Goal: Task Accomplishment & Management: Complete application form

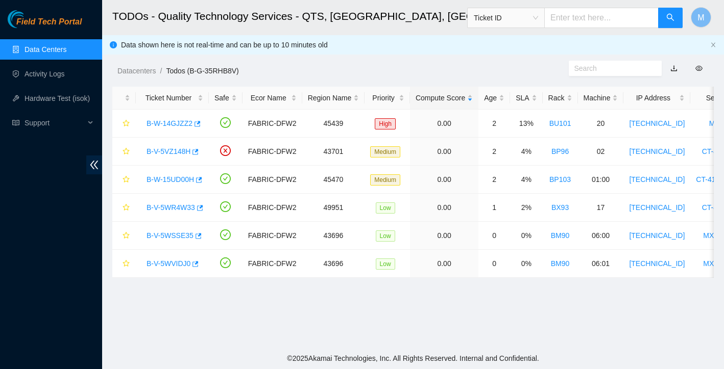
click at [250, 324] on main "TODOs - Quality Technology Services - QTS, Irving, TX Ticket ID M Data shown he…" at bounding box center [413, 174] width 622 height 348
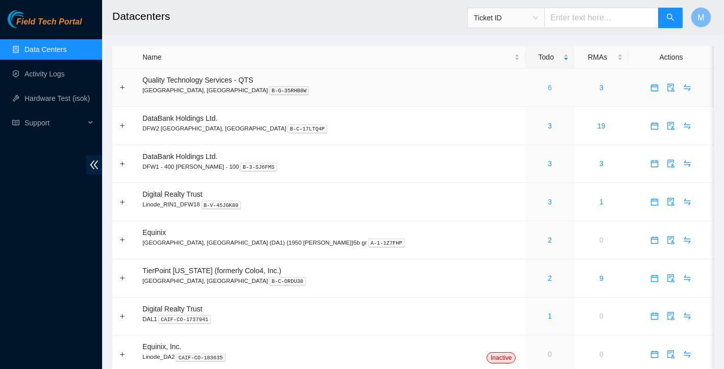
click at [548, 89] on link "6" at bounding box center [550, 88] width 4 height 8
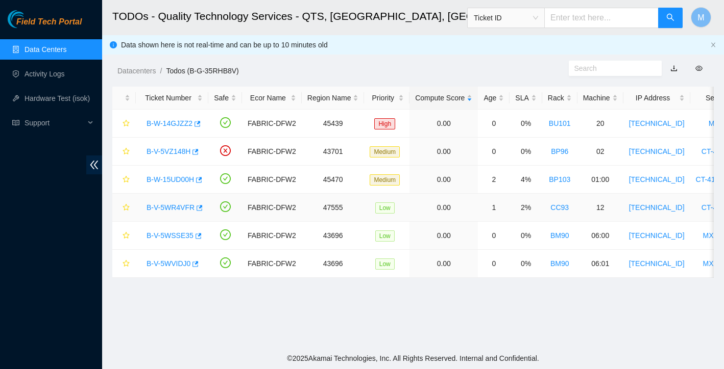
click at [174, 208] on link "B-V-5WR4VFR" at bounding box center [170, 208] width 48 height 8
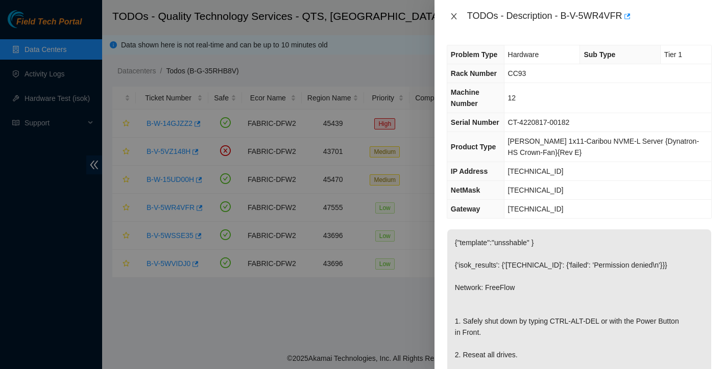
click at [455, 17] on icon "close" at bounding box center [454, 16] width 8 height 8
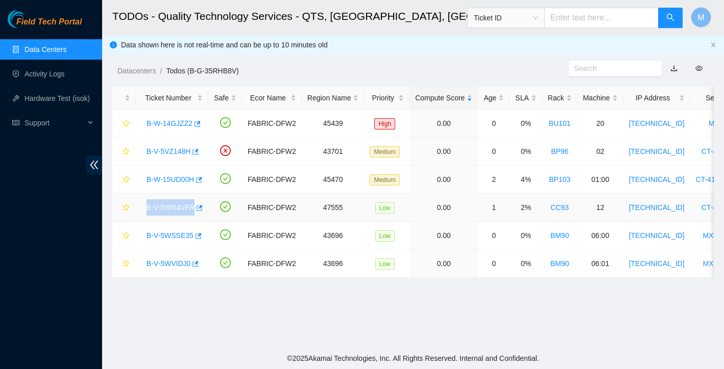
drag, startPoint x: 144, startPoint y: 208, endPoint x: 193, endPoint y: 212, distance: 49.2
click at [193, 212] on div "B-V-5WR4VFR" at bounding box center [171, 208] width 61 height 16
click at [173, 180] on link "B-W-15UD00H" at bounding box center [169, 180] width 47 height 8
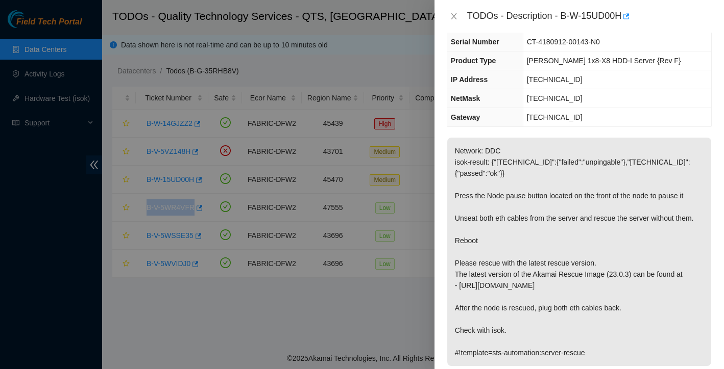
scroll to position [73, 0]
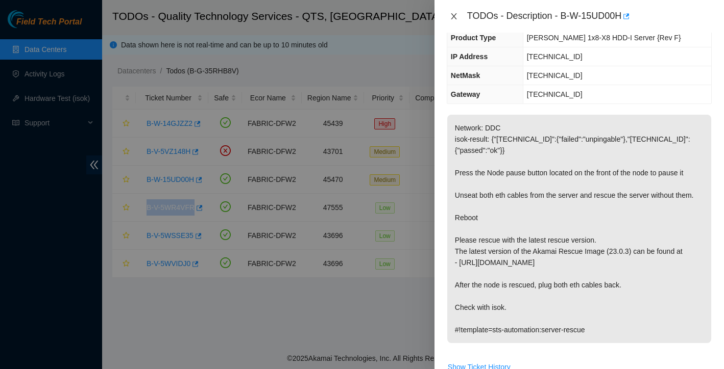
click at [454, 16] on icon "close" at bounding box center [454, 16] width 6 height 6
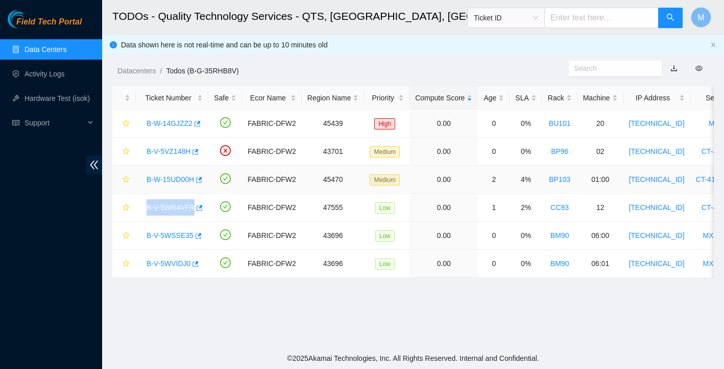
click at [155, 179] on link "B-W-15UD00H" at bounding box center [169, 180] width 47 height 8
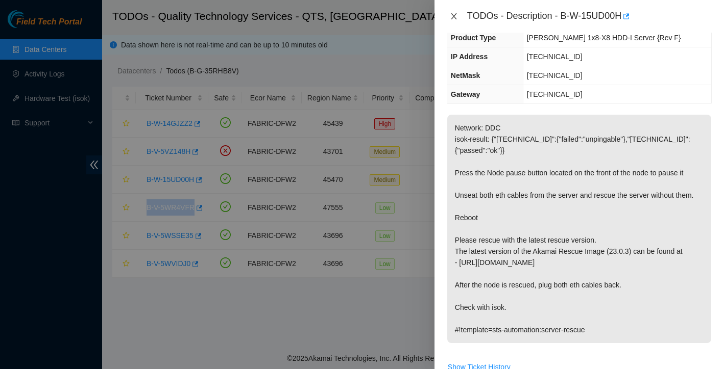
click at [456, 16] on icon "close" at bounding box center [454, 16] width 8 height 8
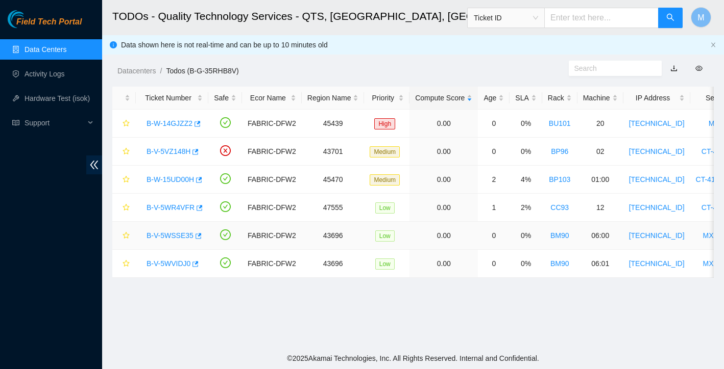
click at [167, 222] on td "B-V-5WSSE35" at bounding box center [172, 236] width 72 height 28
drag, startPoint x: 145, startPoint y: 208, endPoint x: 194, endPoint y: 209, distance: 48.5
click at [194, 209] on div "B-V-5WR4VFR" at bounding box center [171, 208] width 61 height 16
copy link "B-V-5WR4VFR"
click at [172, 181] on link "B-W-15UD00H" at bounding box center [169, 180] width 47 height 8
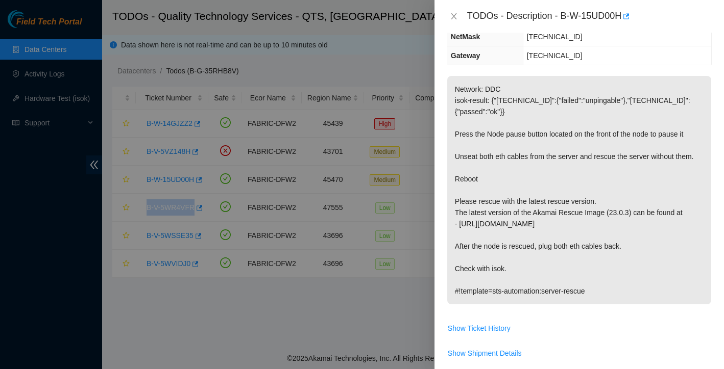
scroll to position [113, 0]
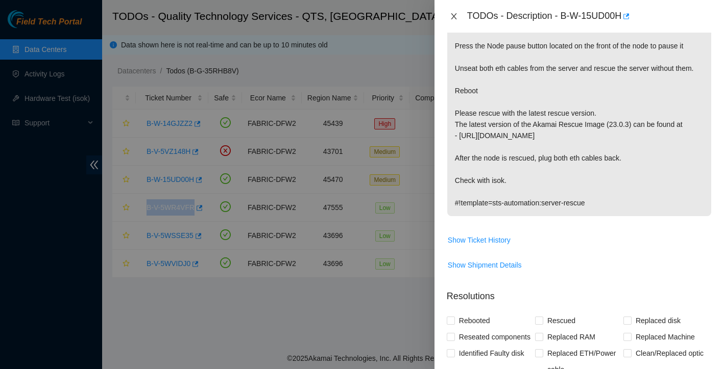
click at [453, 18] on icon "close" at bounding box center [454, 16] width 8 height 8
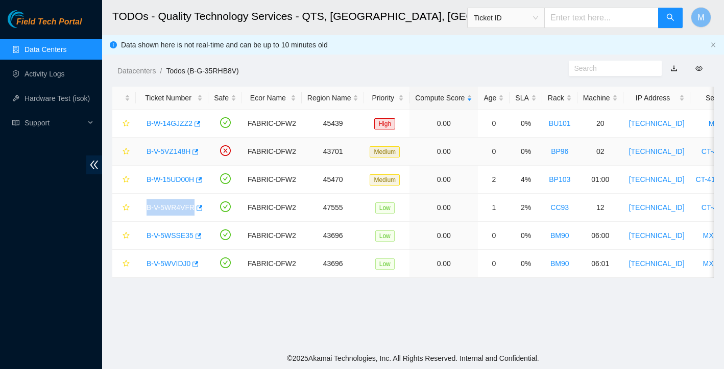
scroll to position [0, 0]
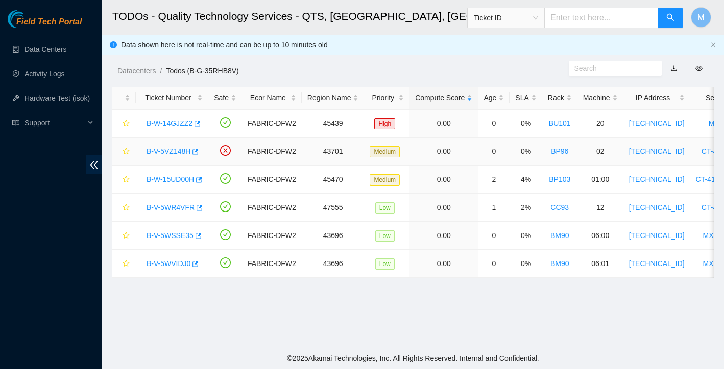
click at [160, 152] on link "B-V-5VZ148H" at bounding box center [168, 151] width 44 height 8
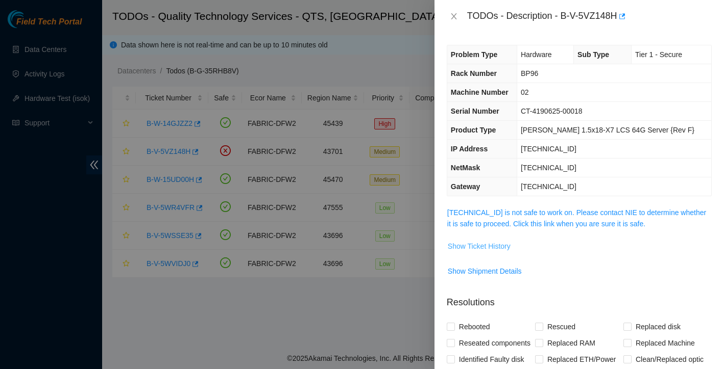
click at [506, 242] on span "Show Ticket History" at bounding box center [479, 246] width 63 height 11
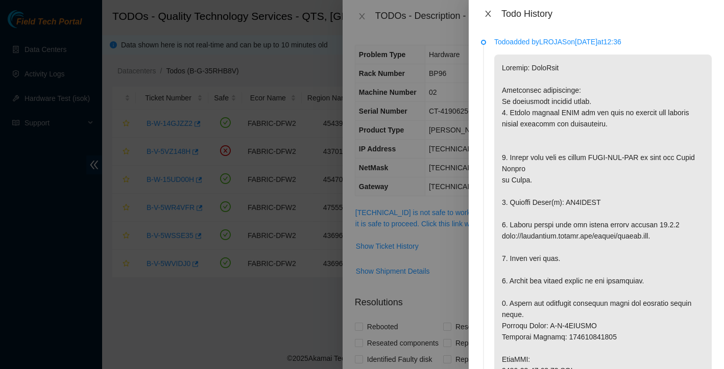
click at [489, 16] on icon "close" at bounding box center [488, 14] width 8 height 8
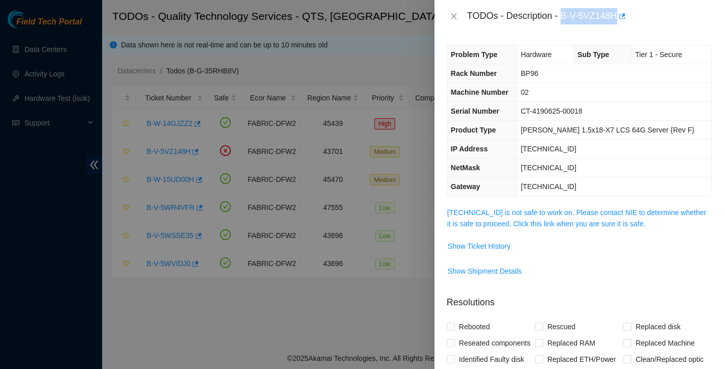
drag, startPoint x: 563, startPoint y: 16, endPoint x: 621, endPoint y: 18, distance: 58.2
click at [621, 18] on div "TODOs - Description - B-V-5VZ148H" at bounding box center [589, 16] width 244 height 16
copy div "B-V-5VZ148H"
click at [510, 246] on span "Show Ticket History" at bounding box center [479, 246] width 63 height 11
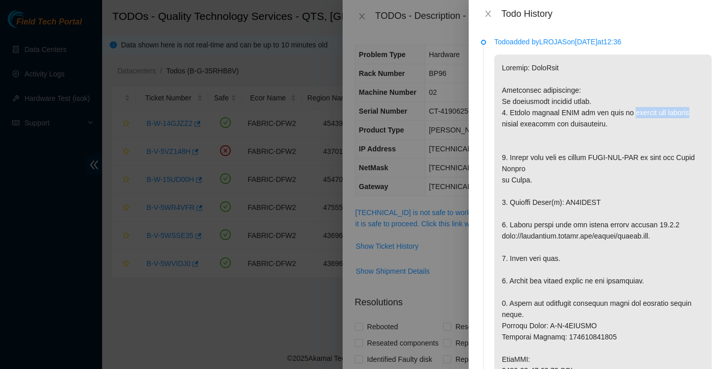
drag, startPoint x: 638, startPoint y: 111, endPoint x: 530, endPoint y: 123, distance: 108.4
click at [530, 123] on p at bounding box center [602, 354] width 217 height 599
copy p "suspend the machine"
click at [485, 11] on icon "close" at bounding box center [488, 14] width 8 height 8
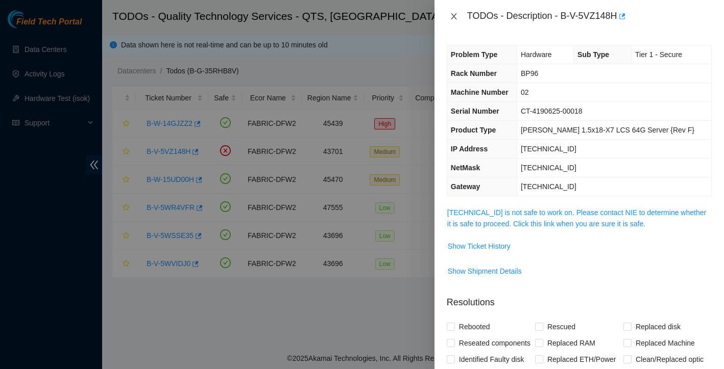
click at [456, 17] on icon "close" at bounding box center [454, 16] width 8 height 8
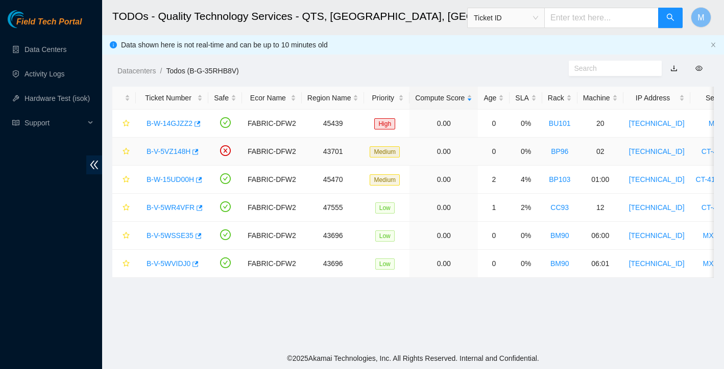
click at [179, 148] on link "B-V-5VZ148H" at bounding box center [168, 151] width 44 height 8
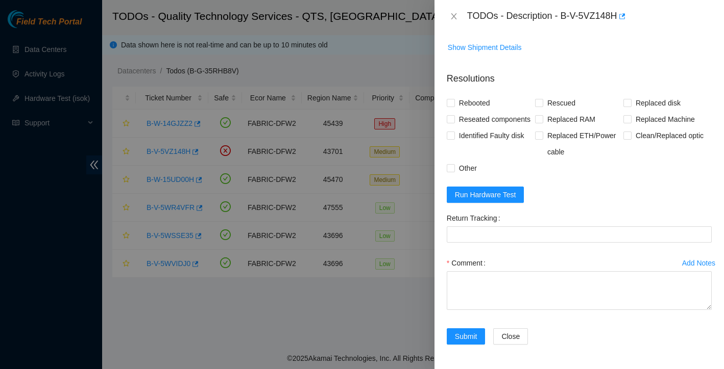
scroll to position [240, 0]
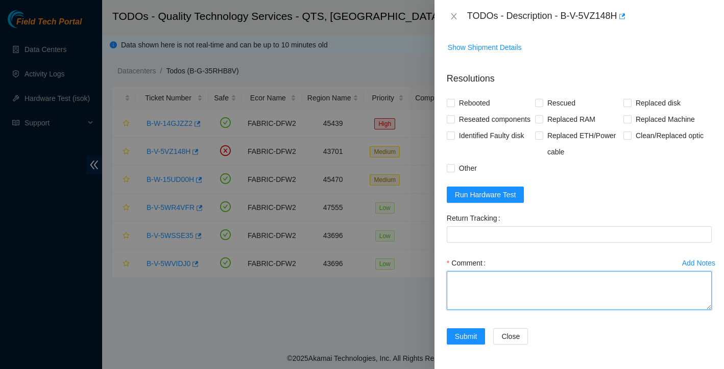
click at [492, 291] on textarea "Comment" at bounding box center [579, 290] width 265 height 39
paste textarea "Ticket: New SN: Bad SN:"
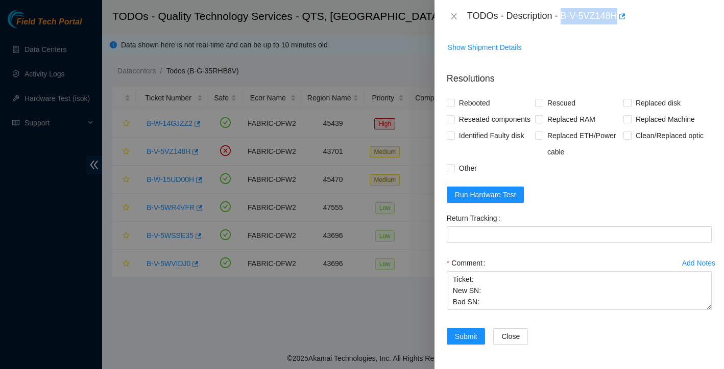
drag, startPoint x: 564, startPoint y: 16, endPoint x: 622, endPoint y: 16, distance: 57.7
click at [622, 16] on div "TODOs - Description - B-V-5VZ148H" at bounding box center [589, 16] width 244 height 16
copy div "B-V-5VZ148H"
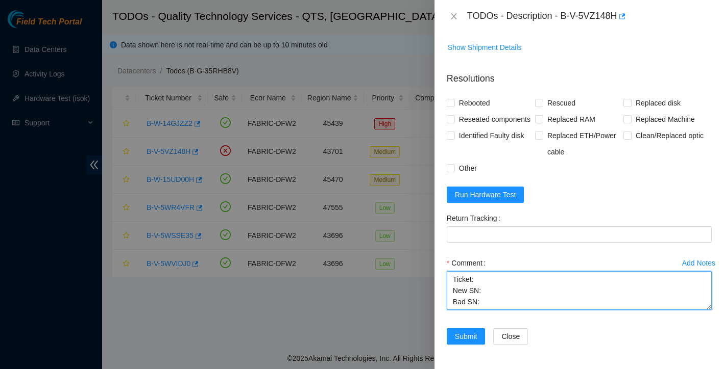
click at [492, 280] on textarea "Ticket: New SN: Bad SN:" at bounding box center [579, 290] width 265 height 39
paste textarea "B-V-5VZ148H"
click at [489, 296] on textarea "Ticket: B-V-5VZ148H New SN: Bad SN:" at bounding box center [579, 290] width 265 height 39
click at [489, 290] on textarea "Ticket: B-V-5VZ148H New SN: Bad SN:" at bounding box center [579, 290] width 265 height 39
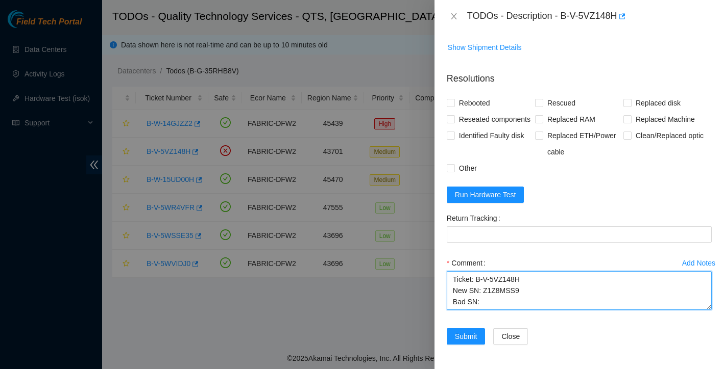
click at [487, 301] on textarea "Ticket: B-V-5VZ148H New SN: Z1Z8MSS9 Bad SN:" at bounding box center [579, 290] width 265 height 39
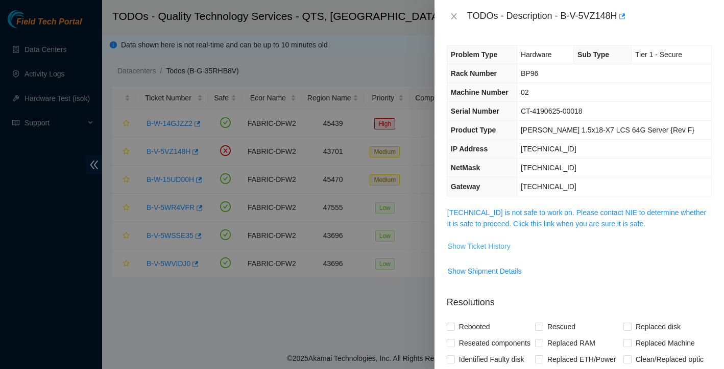
scroll to position [0, 0]
click at [508, 252] on span "Show Ticket History" at bounding box center [479, 246] width 63 height 11
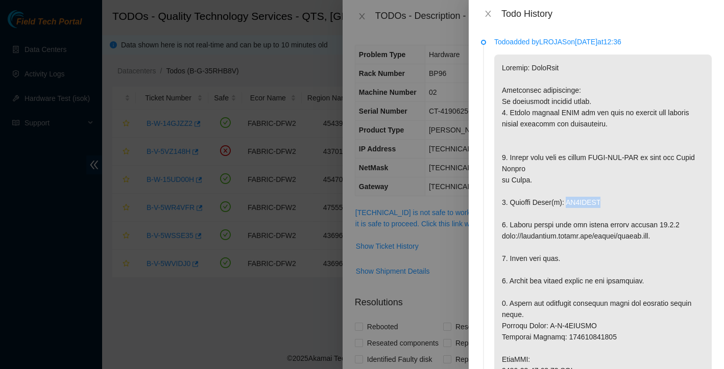
drag, startPoint x: 568, startPoint y: 202, endPoint x: 611, endPoint y: 200, distance: 42.4
click at [611, 200] on p at bounding box center [602, 354] width 217 height 599
copy p "ZC1BDMCW"
click at [461, 265] on div at bounding box center [362, 184] width 724 height 369
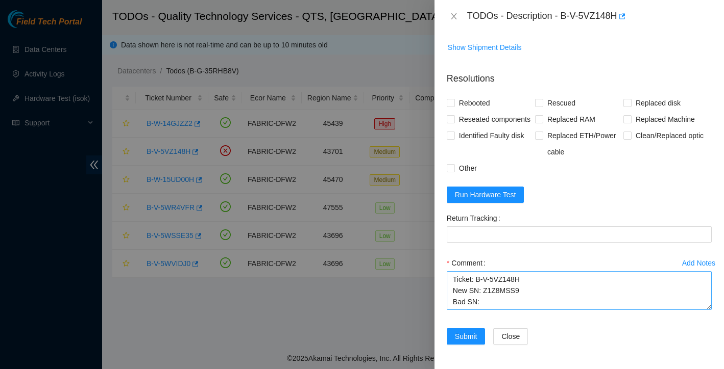
scroll to position [240, 0]
click at [488, 305] on textarea "Ticket: B-V-5VZ148H New SN: Z1Z8MSS9 Bad SN:" at bounding box center [579, 290] width 265 height 39
paste textarea "ZC1BDMCW"
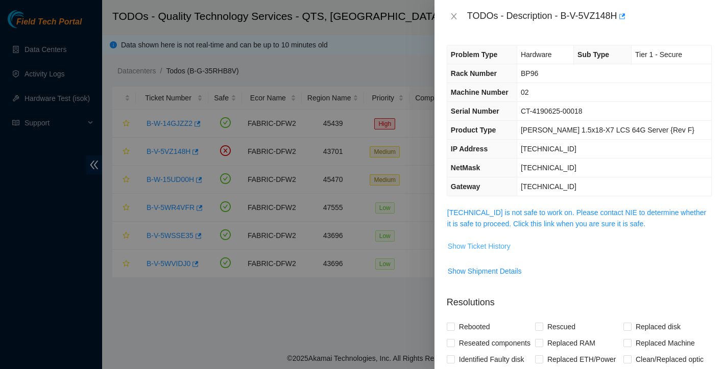
scroll to position [0, 0]
click at [480, 246] on span "Show Ticket History" at bounding box center [479, 246] width 63 height 11
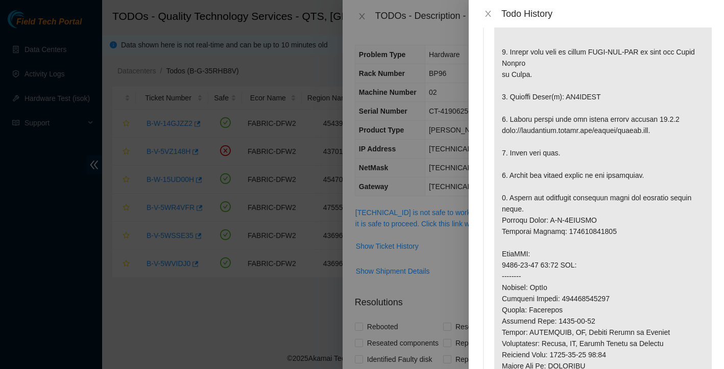
scroll to position [118, 0]
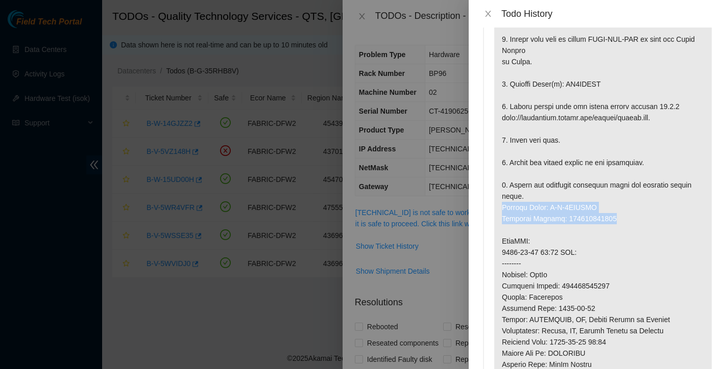
drag, startPoint x: 503, startPoint y: 206, endPoint x: 626, endPoint y: 214, distance: 123.2
click at [626, 213] on p at bounding box center [602, 235] width 217 height 599
copy p "Service Order: B-V-5VZRCPV Tracking Numbers: 463470058888"
click at [437, 312] on div at bounding box center [362, 184] width 724 height 369
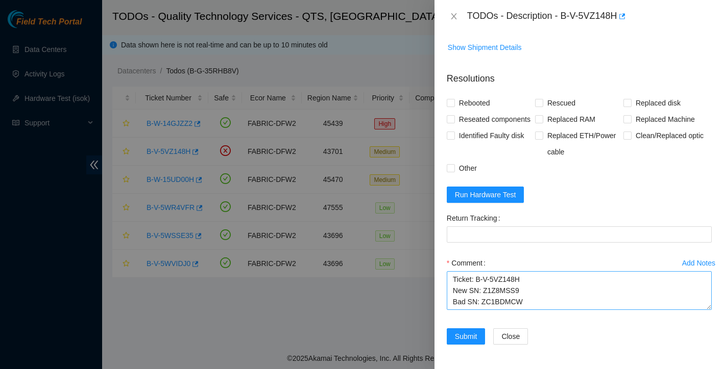
scroll to position [240, 0]
click at [528, 300] on textarea "Ticket: B-V-5VZ148H New SN: Z1Z8MSS9 Bad SN: ZC1BDMCW" at bounding box center [579, 290] width 265 height 39
paste textarea "Service Order: B-V-5VZRCPV Tracking Numbers: 463470058888"
click at [456, 292] on textarea "Ticket: B-V-5VZ148H New SN: Z1Z8MSS9 Bad SN: ZC1BDMCW Service Order: B-V-5VZRCP…" at bounding box center [579, 290] width 265 height 39
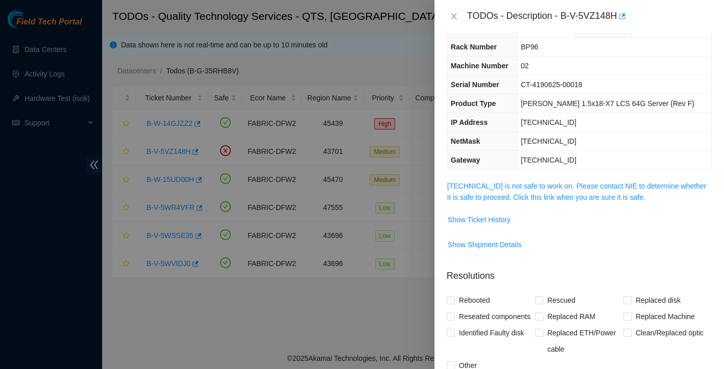
scroll to position [0, 0]
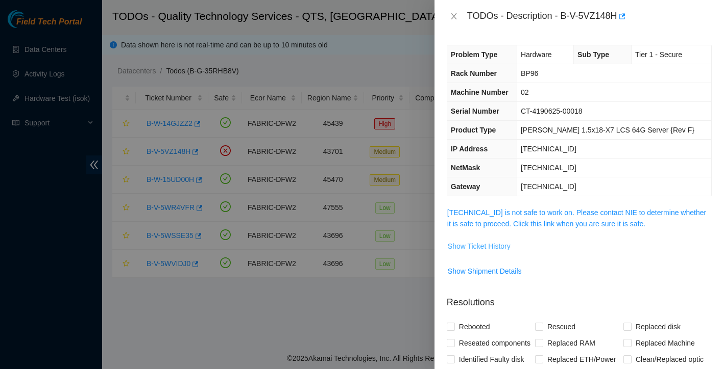
click at [496, 247] on span "Show Ticket History" at bounding box center [479, 246] width 63 height 11
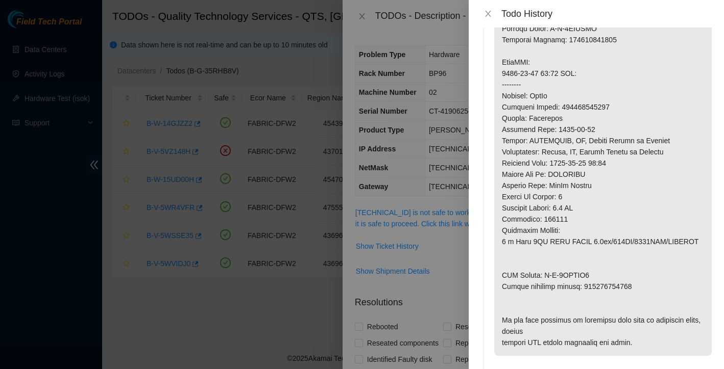
scroll to position [329, 0]
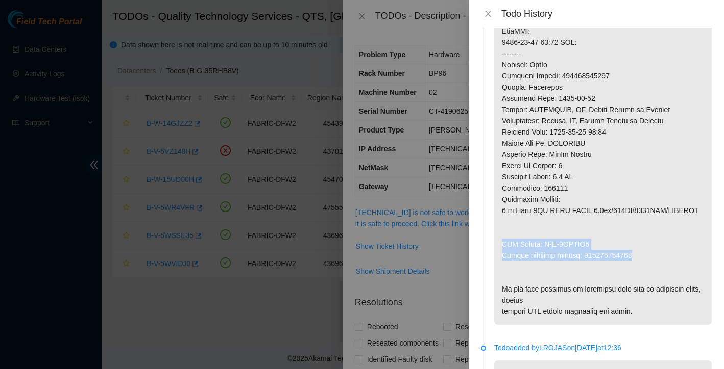
drag, startPoint x: 503, startPoint y: 245, endPoint x: 638, endPoint y: 256, distance: 135.7
click at [638, 256] on p at bounding box center [602, 25] width 217 height 599
copy p "RMA Return: B-V-5VZRCQ4 Return tracking number: 463470058899"
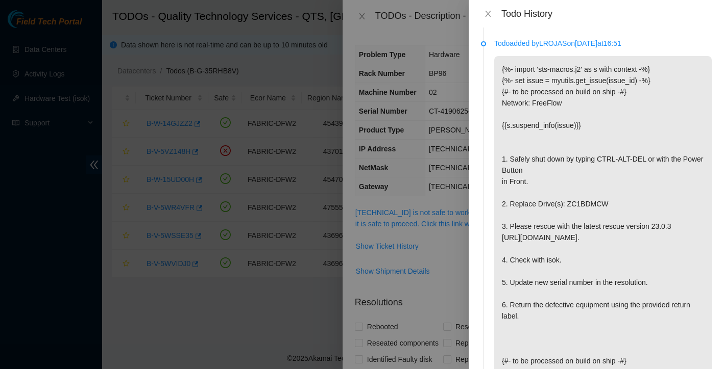
scroll to position [1014, 0]
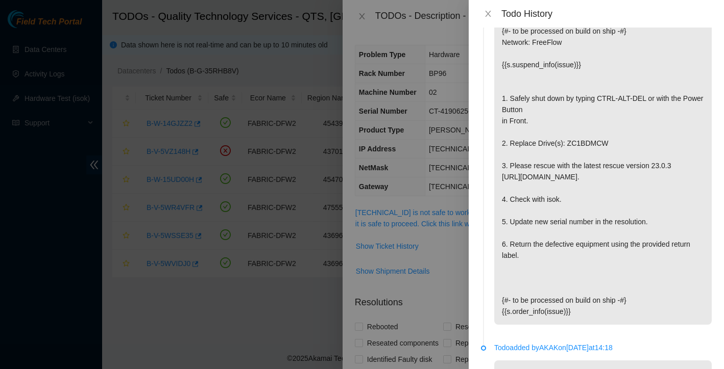
click at [430, 291] on div at bounding box center [362, 184] width 724 height 369
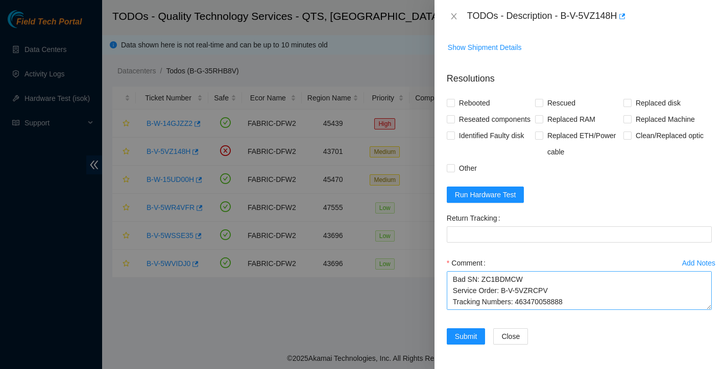
scroll to position [240, 0]
click at [478, 302] on textarea "Ticket: B-V-5VZ148H New SN: Z1Z8MSS9 Bad SN: ZC1BDMCW Service Order: B-V-5VZRCP…" at bounding box center [579, 290] width 265 height 39
paste textarea "RMA Return: B-V-5VZRCQ4 Return tracking number: 463470058899"
click at [456, 292] on textarea "Ticket: B-V-5VZ148H New SN: Z1Z8MSS9 Bad SN: ZC1BDMCW Service Order: B-V-5VZRCP…" at bounding box center [579, 290] width 265 height 39
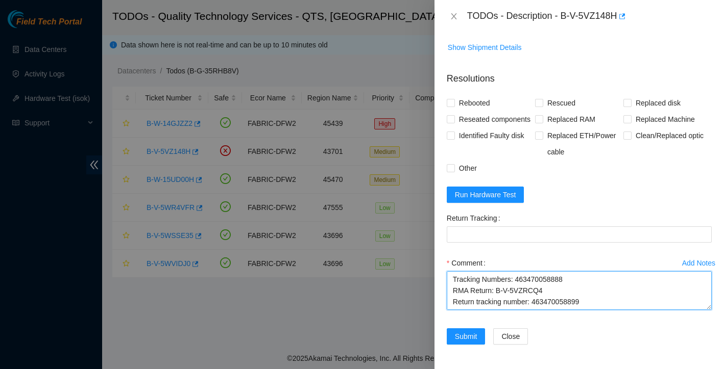
drag, startPoint x: 534, startPoint y: 291, endPoint x: 593, endPoint y: 288, distance: 58.7
click at [593, 288] on textarea "Ticket: B-V-5VZ148H New SN: Z1Z8MSS9 Bad SN: ZC1BDMCW Service Order: B-V-5VZRCP…" at bounding box center [579, 290] width 265 height 39
type textarea "Ticket: B-V-5VZ148H New SN: Z1Z8MSS9 Bad SN: ZC1BDMCW Service Order: B-V-5VZRCP…"
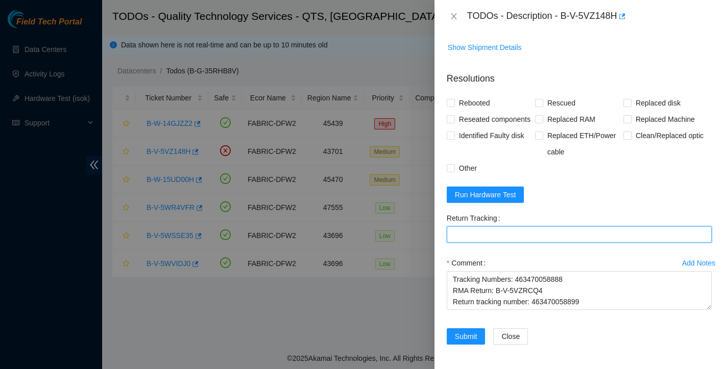
click at [485, 242] on Tracking "Return Tracking" at bounding box center [579, 235] width 265 height 16
paste Tracking "463470058899"
type Tracking "463470058899"
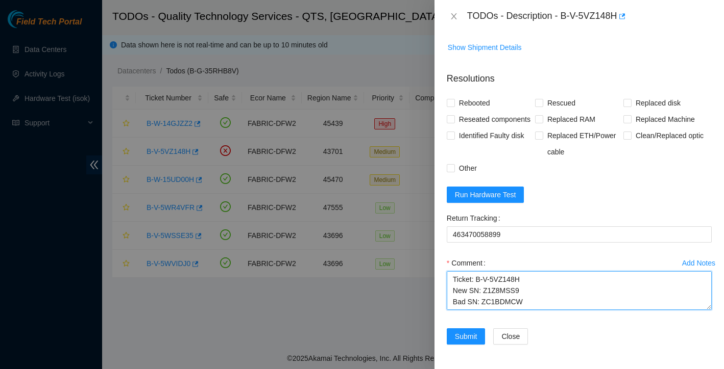
scroll to position [56, 0]
drag, startPoint x: 451, startPoint y: 278, endPoint x: 534, endPoint y: 353, distance: 111.3
click at [534, 353] on form "Resolutions Rebooted Rescued Replaced disk Reseated components Replaced RAM Rep…" at bounding box center [579, 210] width 265 height 293
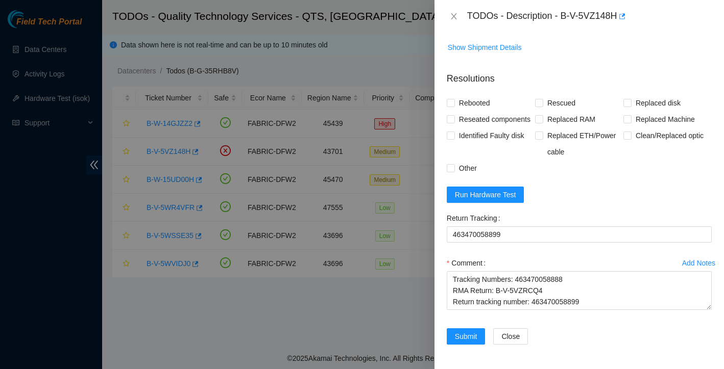
click at [572, 180] on form "Resolutions Rebooted Rescued Replaced disk Reseated components Replaced RAM Rep…" at bounding box center [579, 210] width 265 height 293
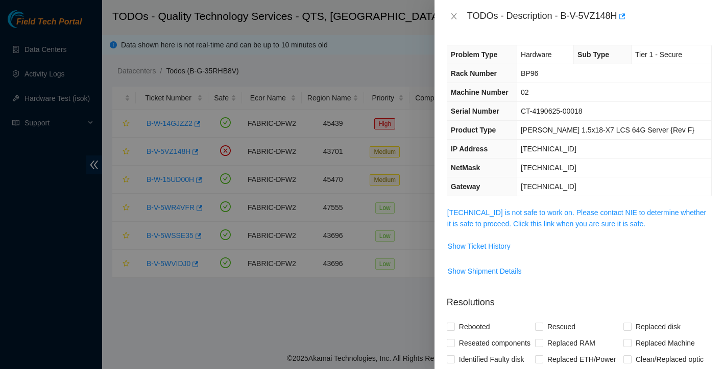
scroll to position [0, 0]
click at [501, 250] on span "Show Ticket History" at bounding box center [479, 246] width 63 height 11
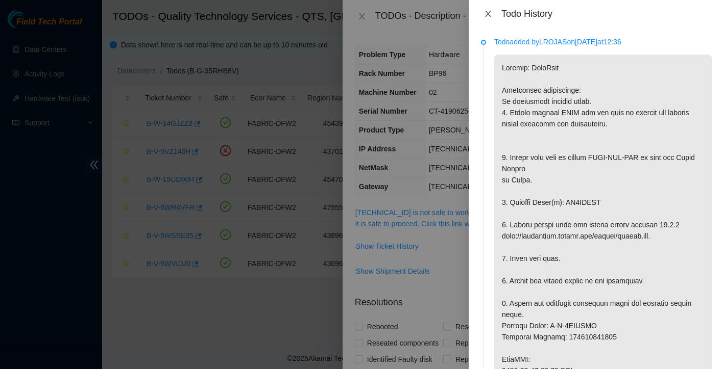
click at [486, 13] on icon "close" at bounding box center [488, 14] width 8 height 8
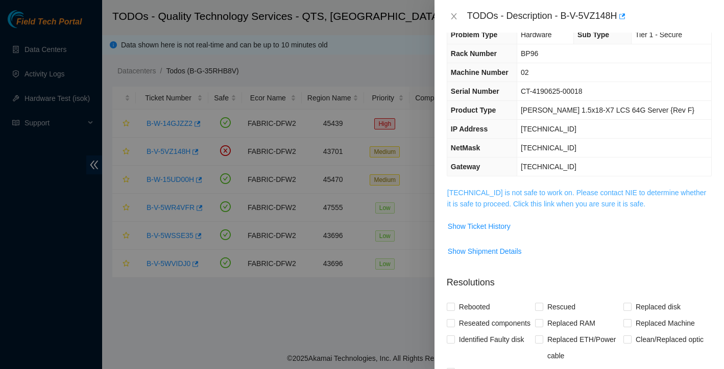
scroll to position [70, 0]
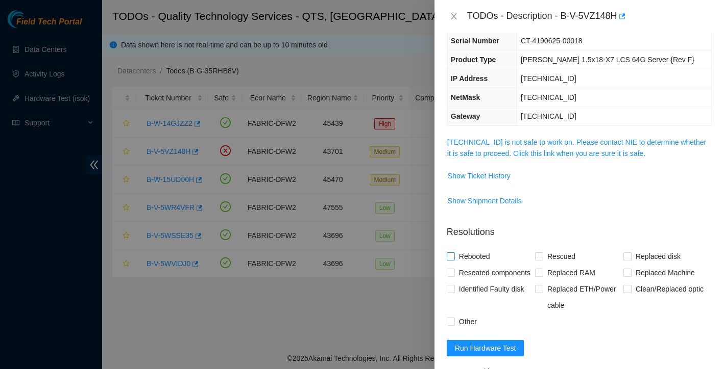
click at [448, 259] on input "Rebooted" at bounding box center [450, 256] width 7 height 7
checkbox input "true"
click at [535, 258] on input "Rescued" at bounding box center [538, 256] width 7 height 7
checkbox input "true"
click at [627, 258] on input "Replaced disk" at bounding box center [626, 256] width 7 height 7
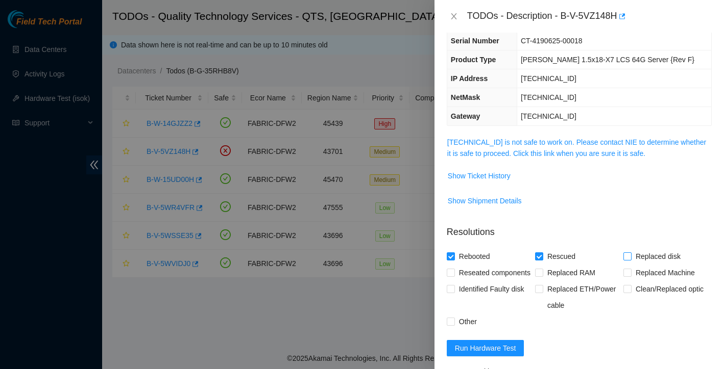
checkbox input "true"
click at [455, 274] on span "Reseated components" at bounding box center [495, 273] width 80 height 16
click at [454, 274] on input "Reseated components" at bounding box center [450, 272] width 7 height 7
checkbox input "true"
click at [453, 326] on span at bounding box center [451, 322] width 8 height 8
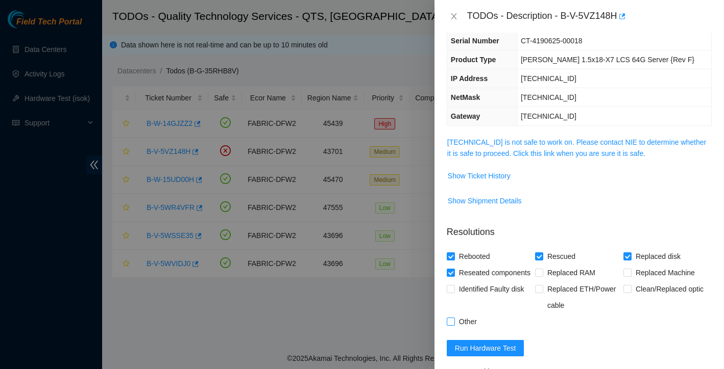
click at [453, 325] on input "Other" at bounding box center [450, 321] width 7 height 7
checkbox input "true"
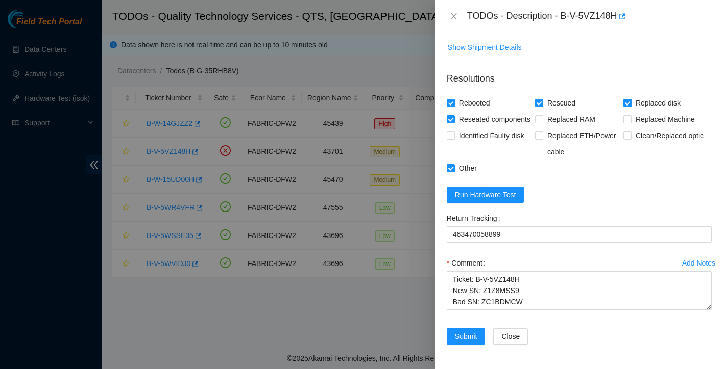
scroll to position [0, 0]
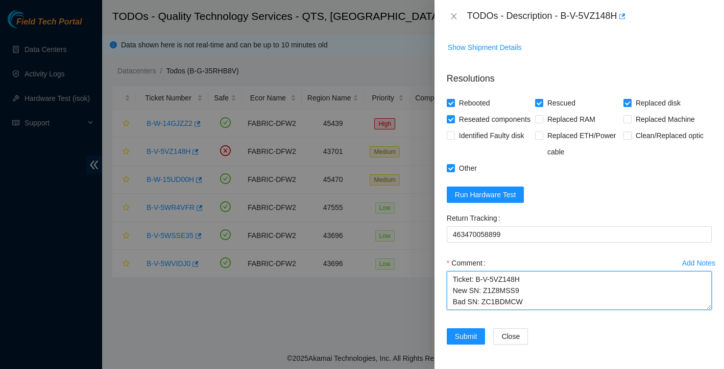
click at [453, 281] on textarea "Ticket: B-V-5VZ148H New SN: Z1Z8MSS9 Bad SN: ZC1BDMCW Service Order: B-V-5VZRCP…" at bounding box center [579, 290] width 265 height 39
click at [456, 282] on textarea "Ticket: B-V-5VZ148H New SN: Z1Z8MSS9 Bad SN: ZC1BDMCW Service Order: B-V-5VZRCP…" at bounding box center [579, 290] width 265 height 39
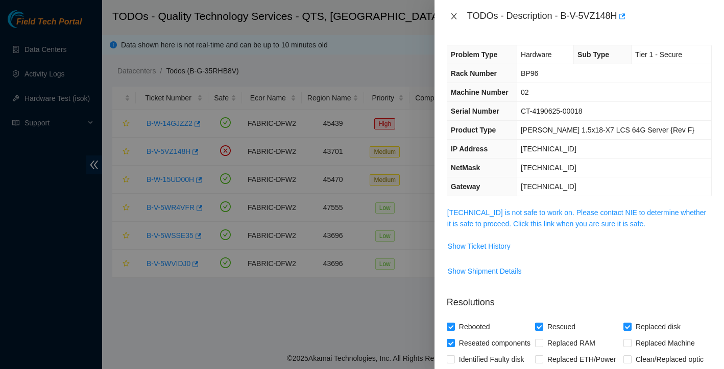
type textarea "SAFE AT 9:50 Ticket: B-V-5VZ148H New SN: Z1Z8MSS9 Bad SN: ZC1BDMCW Service Orde…"
click at [454, 14] on icon "close" at bounding box center [454, 16] width 8 height 8
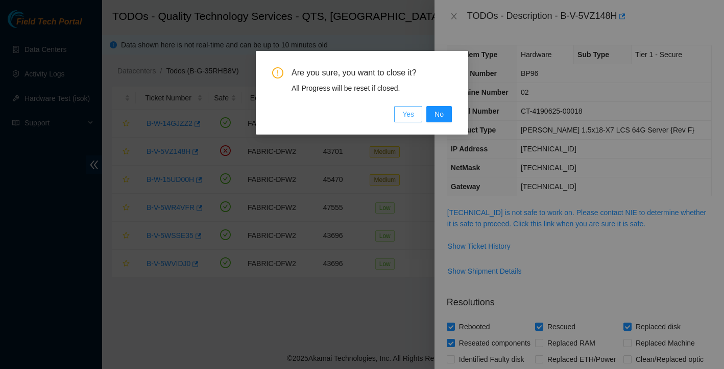
click at [409, 116] on span "Yes" at bounding box center [408, 114] width 12 height 11
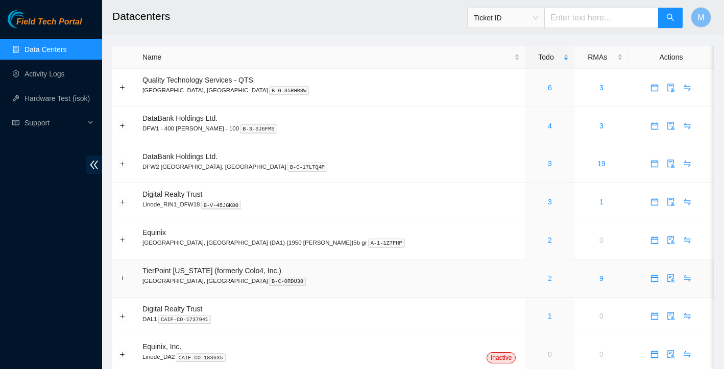
click at [548, 277] on link "2" at bounding box center [550, 279] width 4 height 8
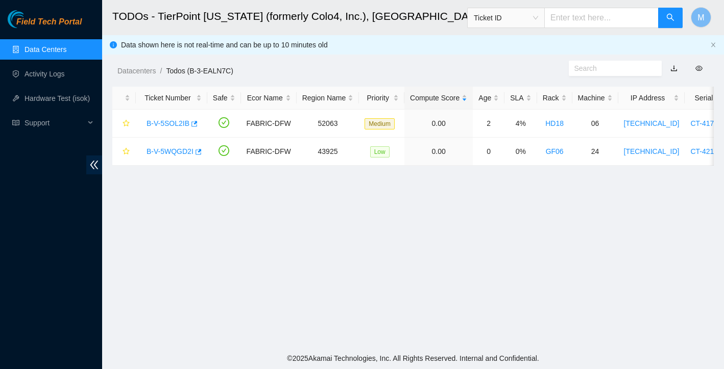
click at [44, 53] on link "Data Centers" at bounding box center [45, 49] width 42 height 8
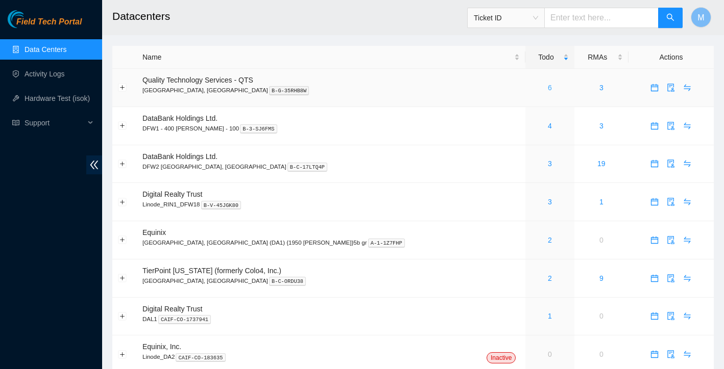
click at [548, 89] on link "6" at bounding box center [550, 88] width 4 height 8
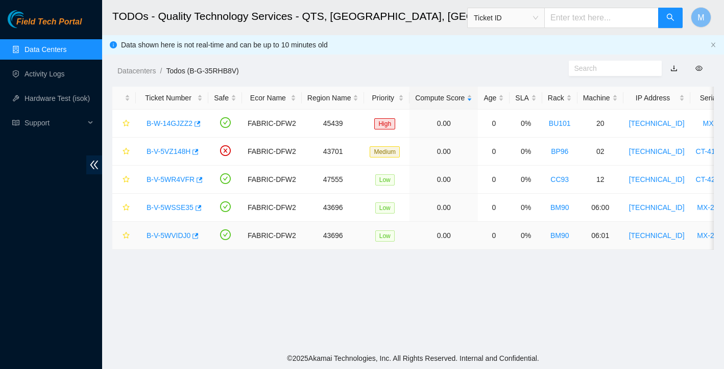
click at [158, 238] on link "B-V-5WVIDJ0" at bounding box center [168, 236] width 44 height 8
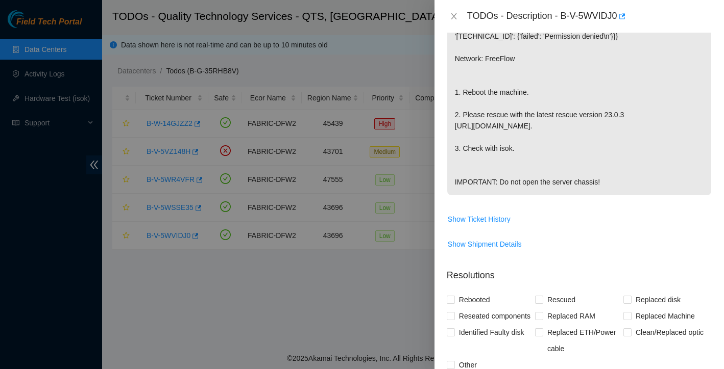
scroll to position [175, 0]
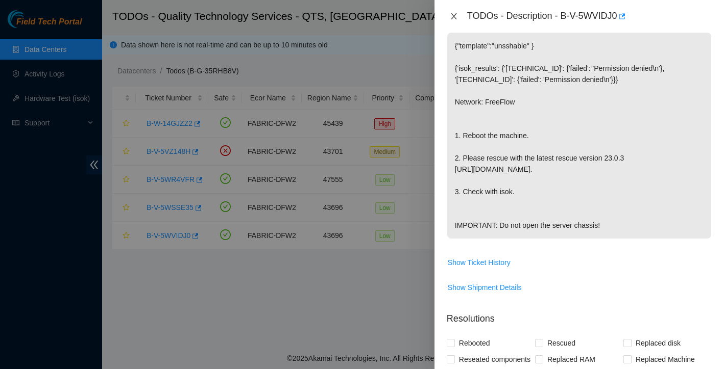
click at [454, 13] on icon "close" at bounding box center [454, 16] width 8 height 8
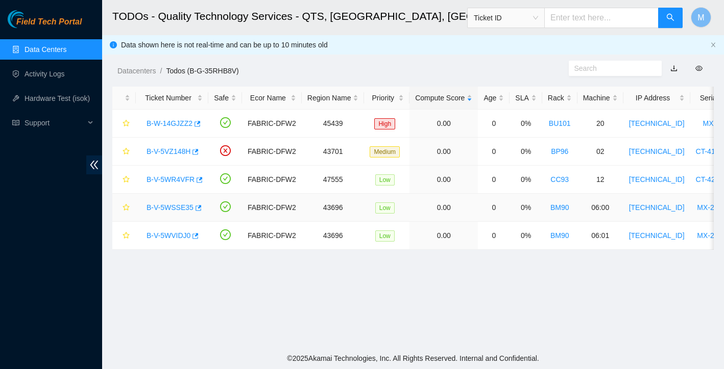
click at [158, 207] on link "B-V-5WSSE35" at bounding box center [169, 208] width 47 height 8
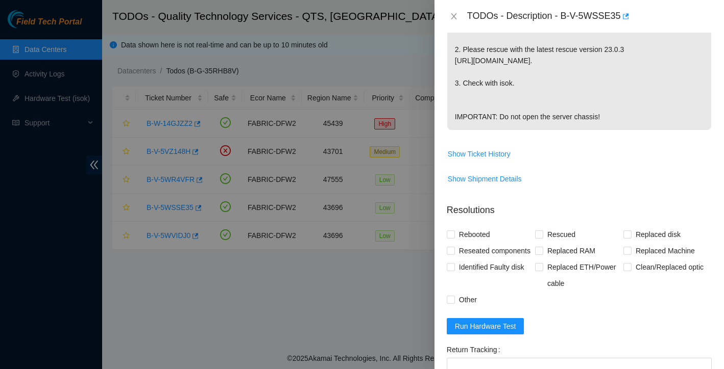
scroll to position [376, 0]
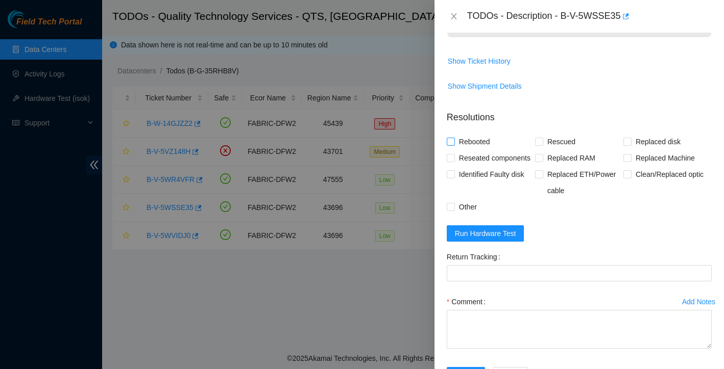
click at [452, 145] on input "Rebooted" at bounding box center [450, 141] width 7 height 7
checkbox input "true"
click at [540, 145] on input "Rescued" at bounding box center [538, 141] width 7 height 7
checkbox input "true"
click at [484, 242] on button "Run Hardware Test" at bounding box center [486, 234] width 78 height 16
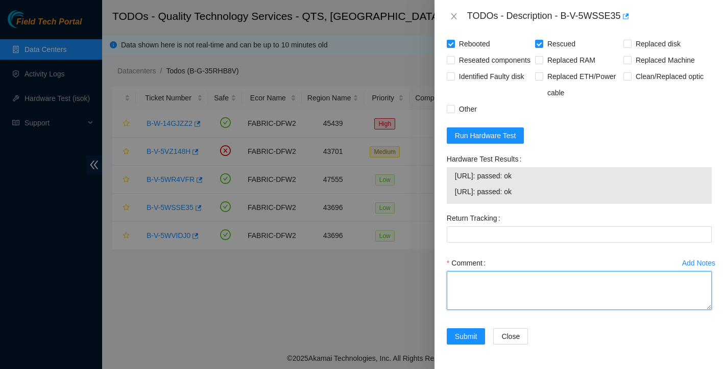
scroll to position [513, 0]
click at [498, 287] on textarea "Comment" at bounding box center [579, 290] width 265 height 39
type textarea "R"
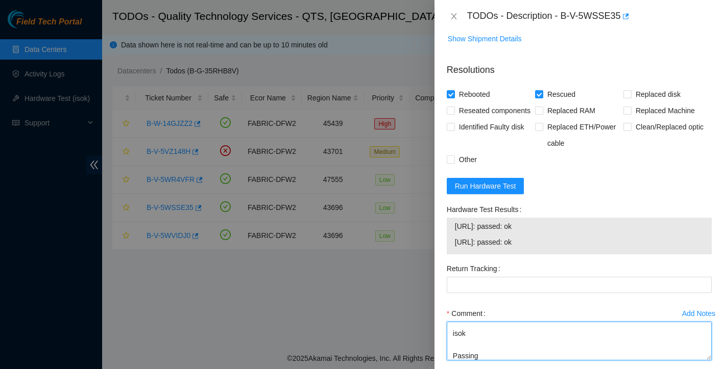
scroll to position [344, 0]
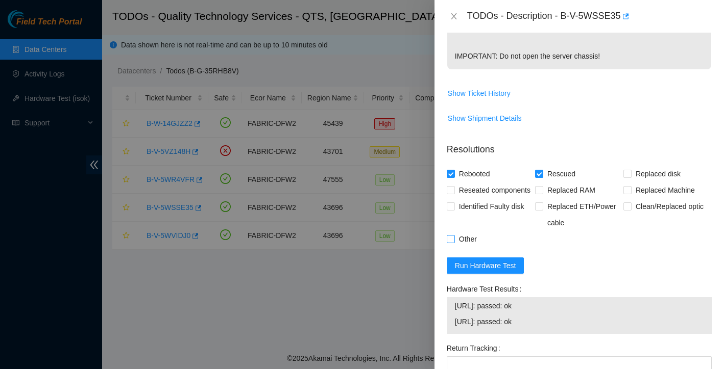
type textarea "Rebooted rescue reconfigured isok Passing"
click at [450, 242] on input "Other" at bounding box center [450, 238] width 7 height 7
checkbox input "true"
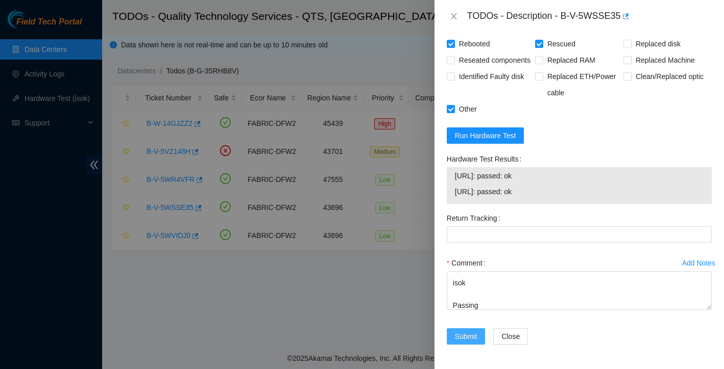
scroll to position [513, 0]
click at [457, 334] on span "Submit" at bounding box center [466, 336] width 22 height 11
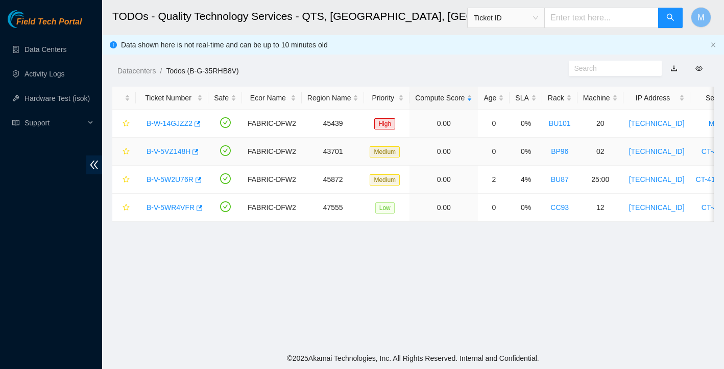
click at [180, 155] on link "B-V-5VZ148H" at bounding box center [168, 151] width 44 height 8
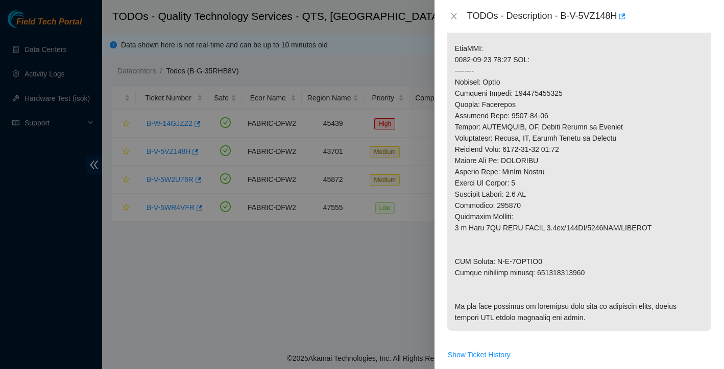
scroll to position [424, 0]
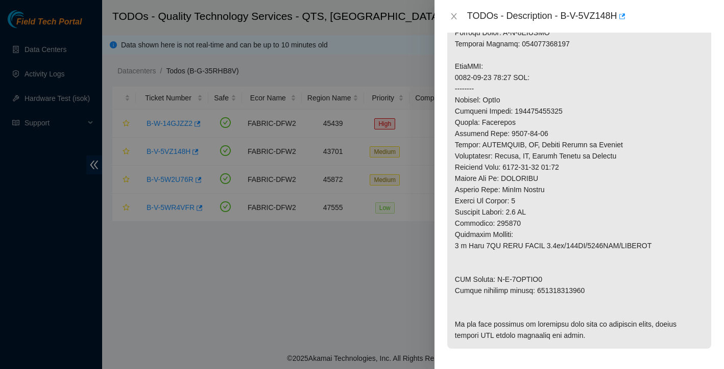
click at [268, 268] on div at bounding box center [362, 184] width 724 height 369
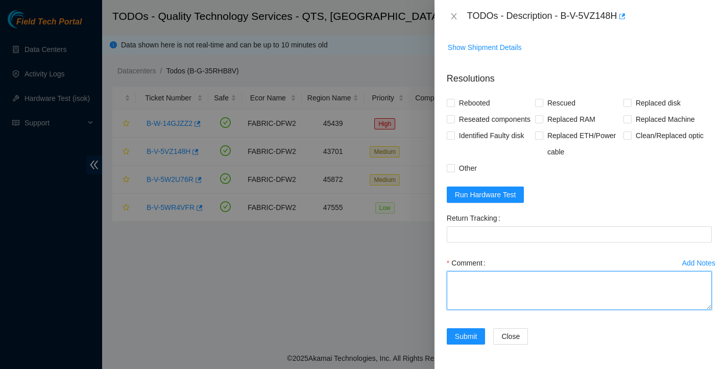
scroll to position [835, 0]
click at [493, 288] on textarea "Comment" at bounding box center [579, 290] width 265 height 39
paste textarea "Ticket: B-V-5VZ148H New SN: Z1Z8MSS9 Bad SN: ZC1BDMCW Service Order: B-V-5VZRCP…"
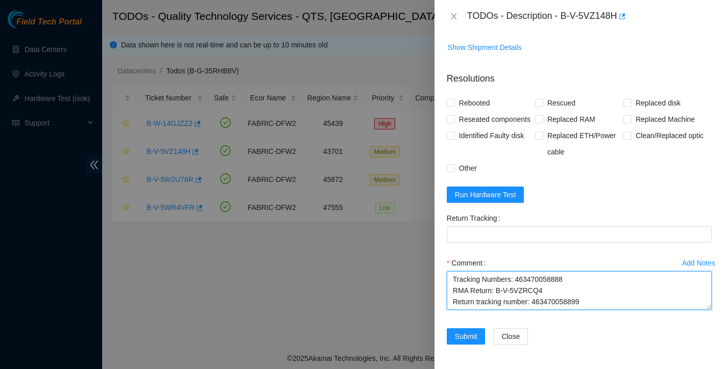
drag, startPoint x: 453, startPoint y: 277, endPoint x: 536, endPoint y: 346, distance: 107.9
click at [536, 346] on form "Resolutions Rebooted Rescued Replaced disk Reseated components Replaced RAM Rep…" at bounding box center [579, 210] width 265 height 293
click at [534, 291] on textarea "Ticket: B-V-5VZ148H New SN: Z1Z8MSS9 Bad SN: ZC1BDMCW Service Order: B-V-5VZRCP…" at bounding box center [579, 290] width 265 height 39
drag, startPoint x: 535, startPoint y: 302, endPoint x: 591, endPoint y: 303, distance: 55.6
click at [591, 303] on textarea "Ticket: B-V-5VZ148H New SN: Z1Z8MSS9 Bad SN: ZC1BDMCW Service Order: B-V-5VZRCP…" at bounding box center [579, 290] width 265 height 39
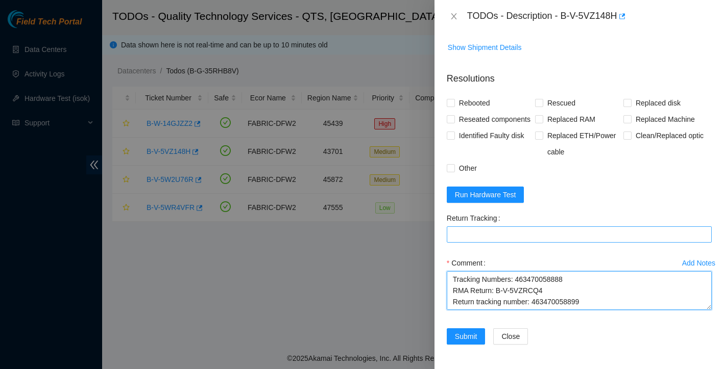
type textarea "Ticket: B-V-5VZ148H New SN: Z1Z8MSS9 Bad SN: ZC1BDMCW Service Order: B-V-5VZRCP…"
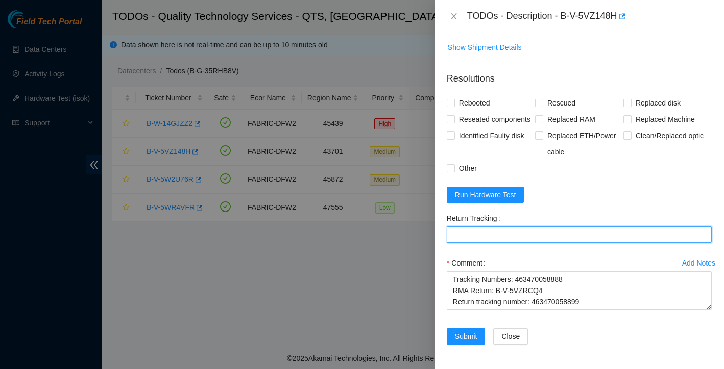
click at [525, 239] on Tracking "Return Tracking" at bounding box center [579, 235] width 265 height 16
paste Tracking "463470058899"
type Tracking "463470058899"
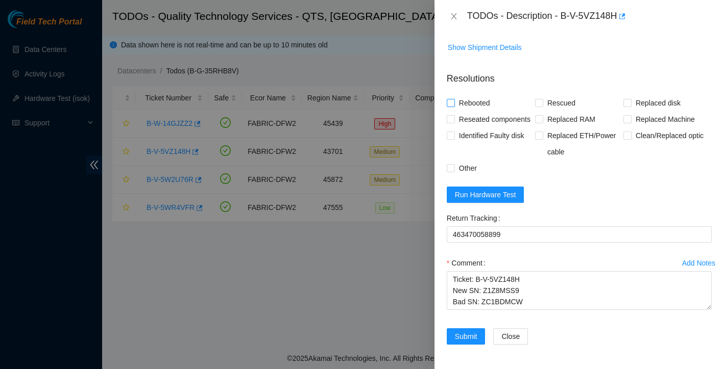
click at [451, 99] on input "Rebooted" at bounding box center [450, 102] width 7 height 7
checkbox input "true"
click at [627, 99] on span at bounding box center [627, 103] width 8 height 8
click at [627, 99] on input "Replaced disk" at bounding box center [626, 102] width 7 height 7
checkbox input "true"
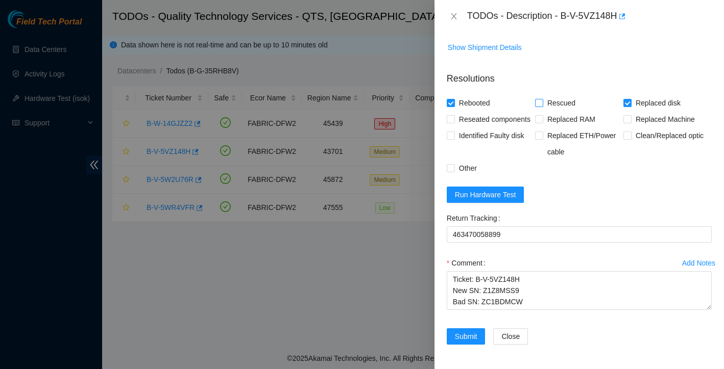
click at [540, 99] on input "Rescued" at bounding box center [538, 102] width 7 height 7
checkbox input "true"
click at [453, 115] on input "Reseated components" at bounding box center [450, 118] width 7 height 7
checkbox input "true"
click at [453, 165] on input "Other" at bounding box center [450, 167] width 7 height 7
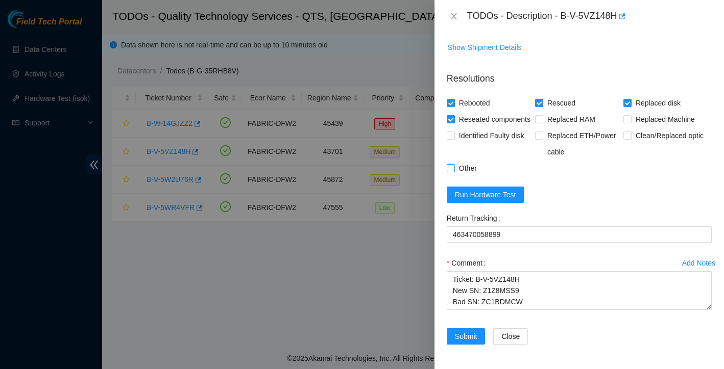
checkbox input "true"
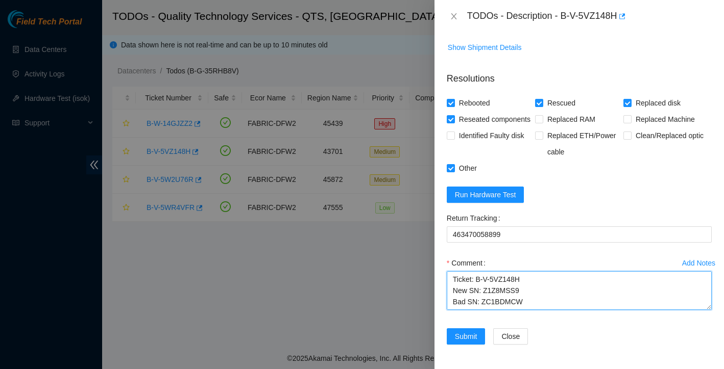
click at [453, 280] on textarea "Ticket: B-V-5VZ148H New SN: Z1Z8MSS9 Bad SN: ZC1BDMCW Service Order: B-V-5VZRCP…" at bounding box center [579, 290] width 265 height 39
click at [455, 282] on textarea "Ticket: B-V-5VZ148H New SN: Z1Z8MSS9 Bad SN: ZC1BDMCW Service Order: B-V-5VZRCP…" at bounding box center [579, 290] width 265 height 39
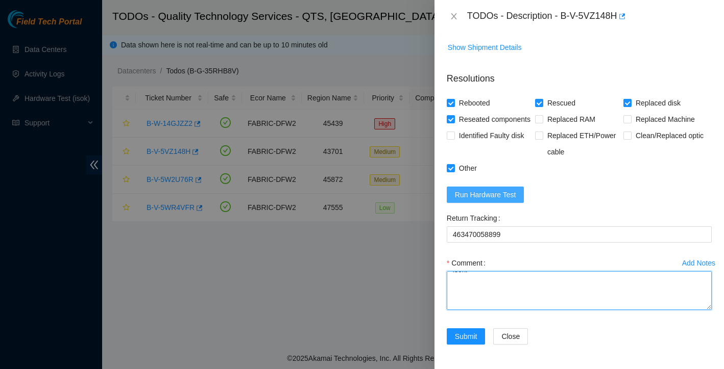
type textarea "Contacted NOCC for suspension before starting my work replaced disk rescued rec…"
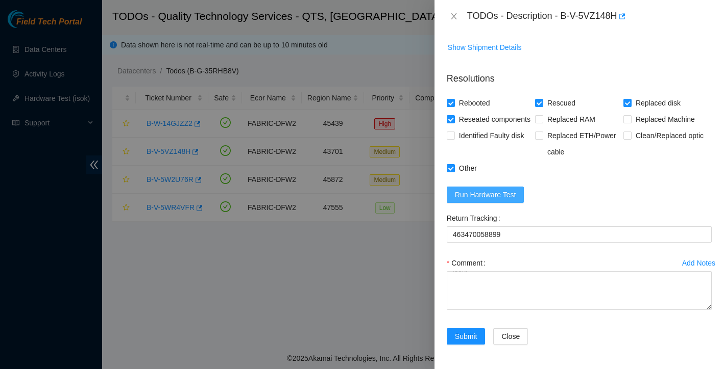
click at [505, 198] on span "Run Hardware Test" at bounding box center [485, 194] width 61 height 11
click at [509, 197] on span "Run Hardware Test" at bounding box center [485, 194] width 61 height 11
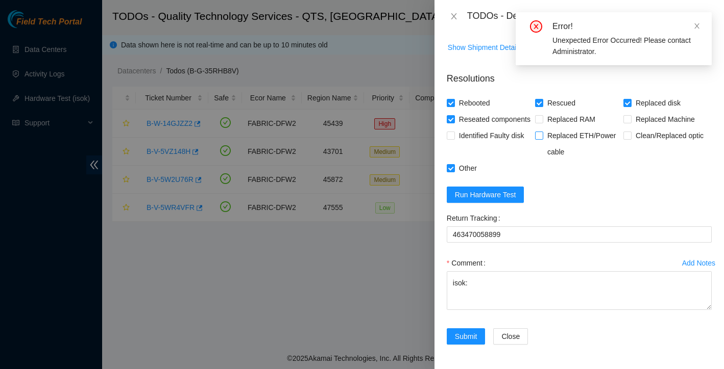
scroll to position [787, 0]
drag, startPoint x: 552, startPoint y: 40, endPoint x: 613, endPoint y: 59, distance: 64.1
click at [613, 59] on div "Error! Unexpected Error Occurred! Please contact Administrator." at bounding box center [613, 38] width 196 height 53
copy div "Unexpected Error Occurred! Please contact Administrator."
click at [602, 86] on p "Resolutions" at bounding box center [579, 75] width 265 height 22
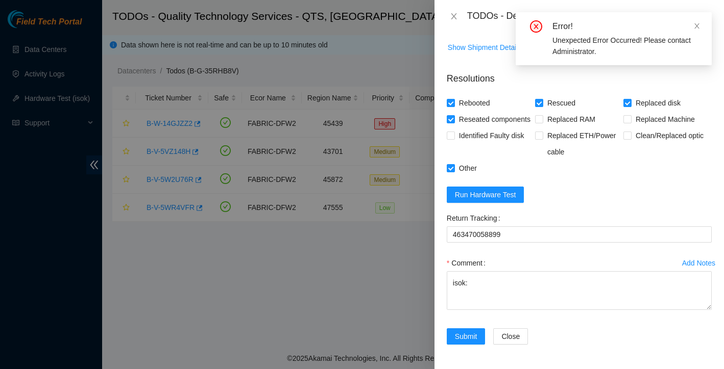
scroll to position [835, 0]
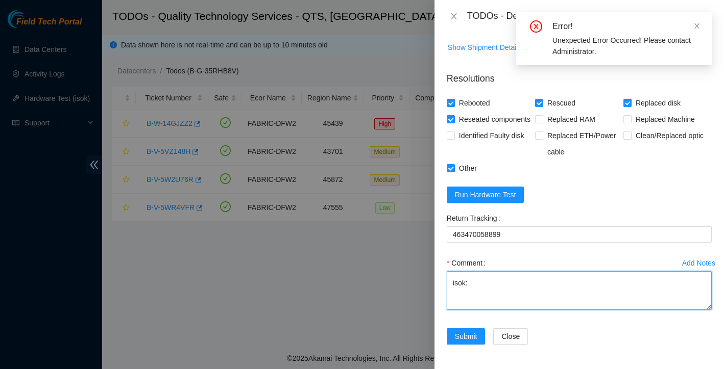
click at [522, 294] on textarea "Contacted NOCC for suspension before starting my work replaced disk rescued rec…" at bounding box center [579, 290] width 265 height 39
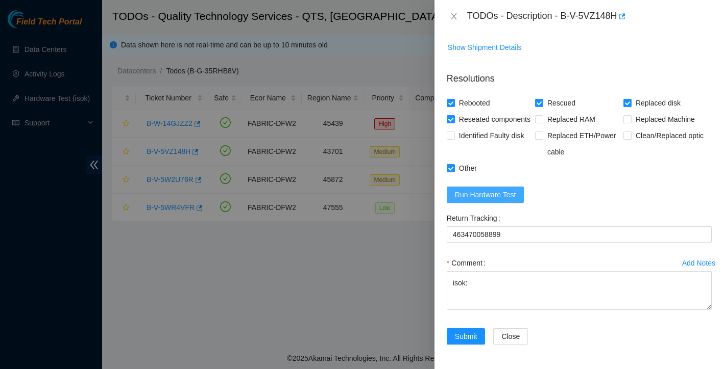
click at [513, 197] on span "Run Hardware Test" at bounding box center [485, 194] width 61 height 11
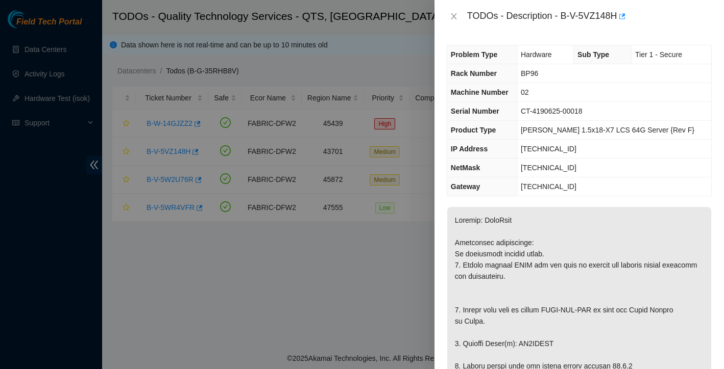
scroll to position [0, 0]
click at [453, 17] on icon "close" at bounding box center [454, 16] width 6 height 6
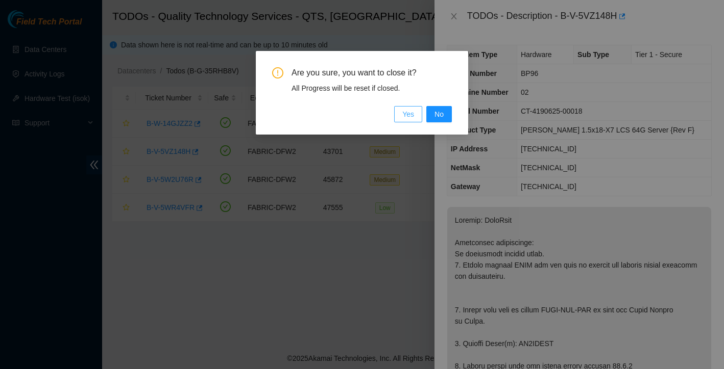
click at [415, 119] on button "Yes" at bounding box center [408, 114] width 28 height 16
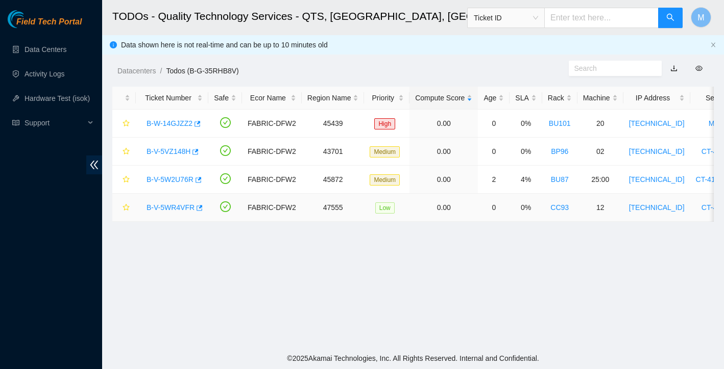
click at [180, 207] on link "B-V-5WR4VFR" at bounding box center [170, 208] width 48 height 8
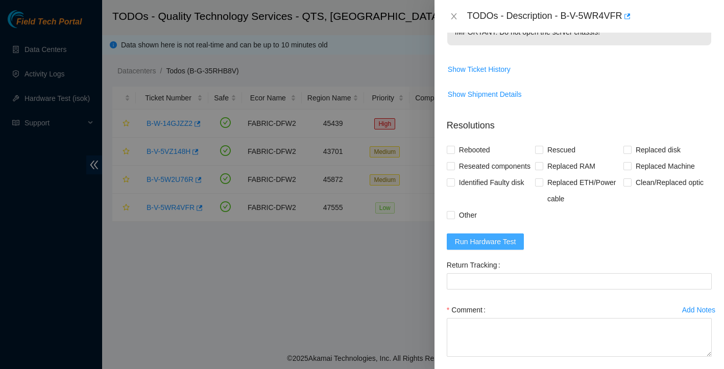
scroll to position [460, 0]
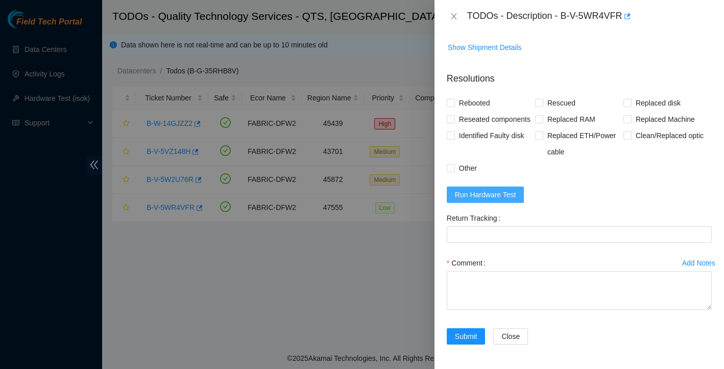
click at [490, 201] on span "Run Hardware Test" at bounding box center [485, 194] width 61 height 11
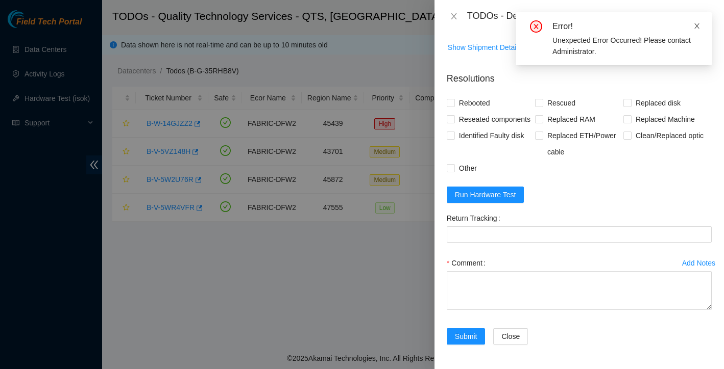
click at [699, 26] on icon "close" at bounding box center [696, 25] width 7 height 7
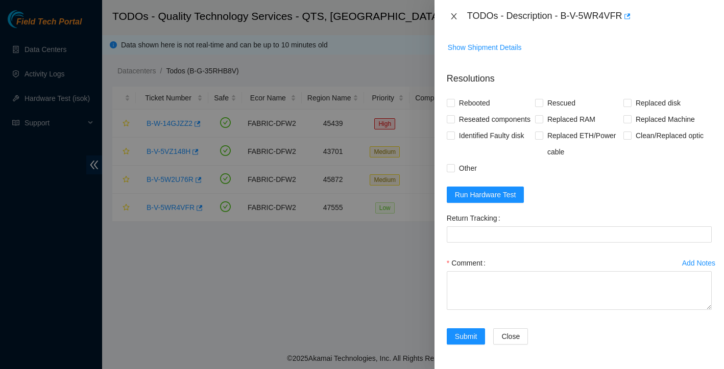
click at [455, 13] on icon "close" at bounding box center [454, 16] width 8 height 8
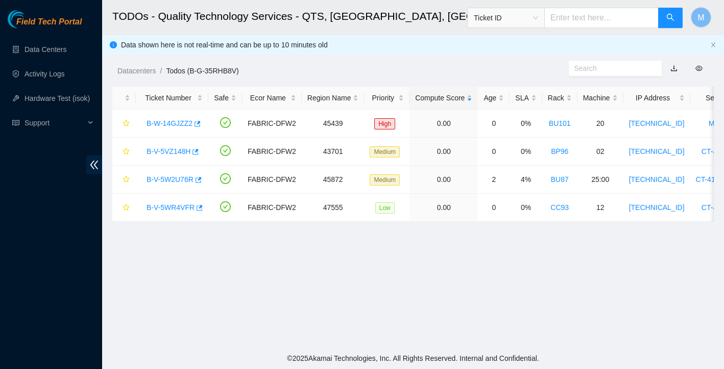
click at [133, 0] on h2 "TODOs - Quality Technology Services - QTS, [GEOGRAPHIC_DATA], [GEOGRAPHIC_DATA]" at bounding box center [358, 16] width 492 height 33
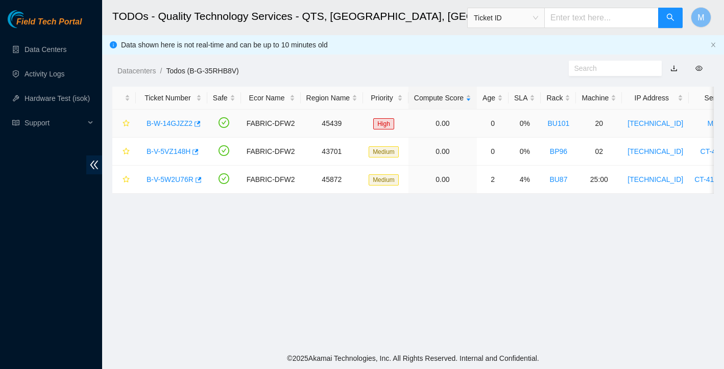
click at [179, 123] on link "B-W-14GJZZ2" at bounding box center [169, 123] width 46 height 8
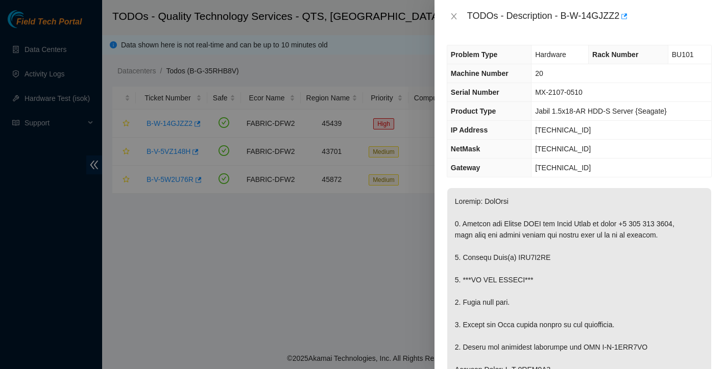
click at [452, 22] on div "TODOs - Description - B-W-14GJZZ2" at bounding box center [579, 16] width 265 height 16
click at [454, 13] on icon "close" at bounding box center [454, 16] width 8 height 8
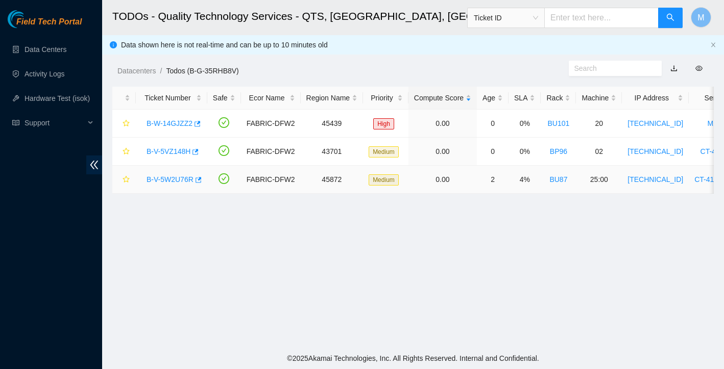
click at [165, 177] on link "B-V-5W2U76R" at bounding box center [169, 180] width 47 height 8
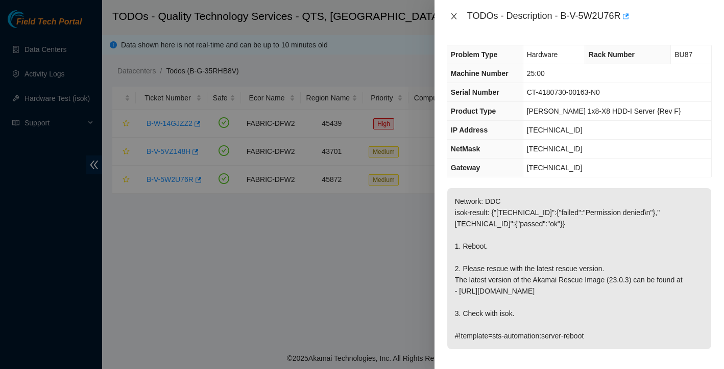
click at [454, 16] on icon "close" at bounding box center [454, 16] width 6 height 6
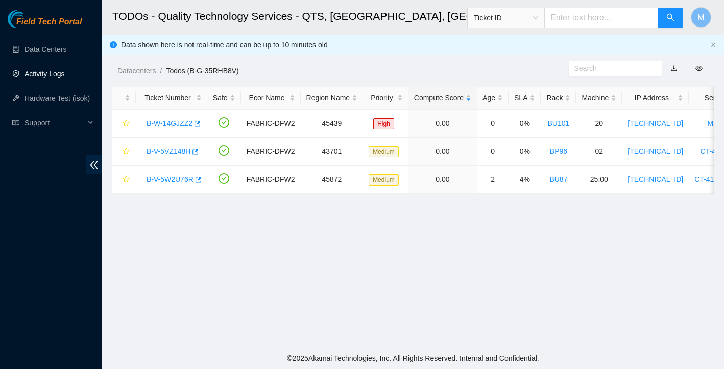
click at [41, 76] on link "Activity Logs" at bounding box center [44, 74] width 40 height 8
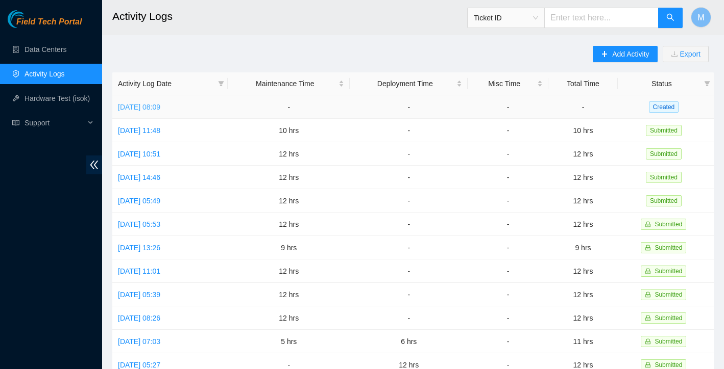
click at [159, 107] on link "[DATE] 08:09" at bounding box center [139, 107] width 42 height 8
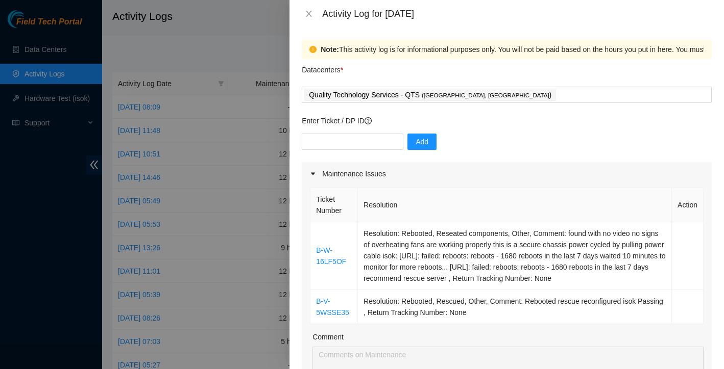
scroll to position [43, 0]
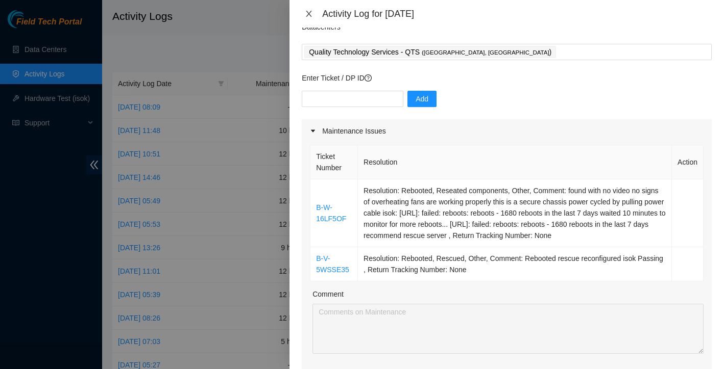
click at [308, 15] on icon "close" at bounding box center [309, 14] width 8 height 8
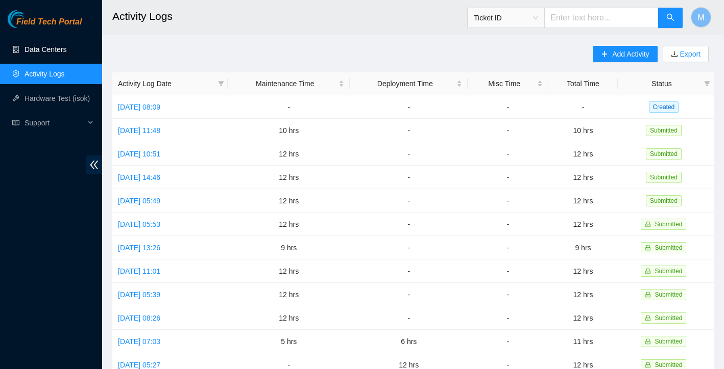
click at [34, 46] on link "Data Centers" at bounding box center [45, 49] width 42 height 8
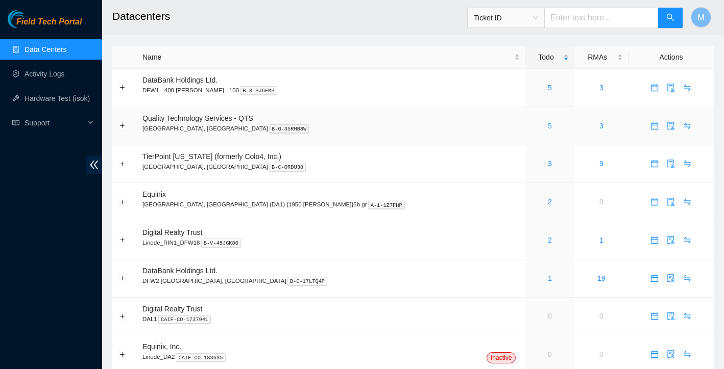
click at [548, 128] on link "5" at bounding box center [550, 126] width 4 height 8
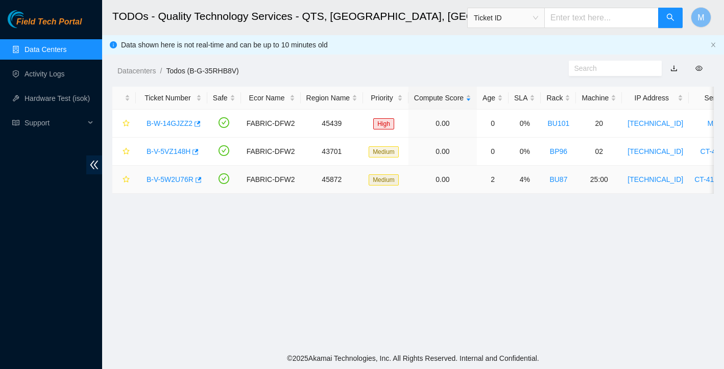
click at [159, 179] on link "B-V-5W2U76R" at bounding box center [169, 180] width 47 height 8
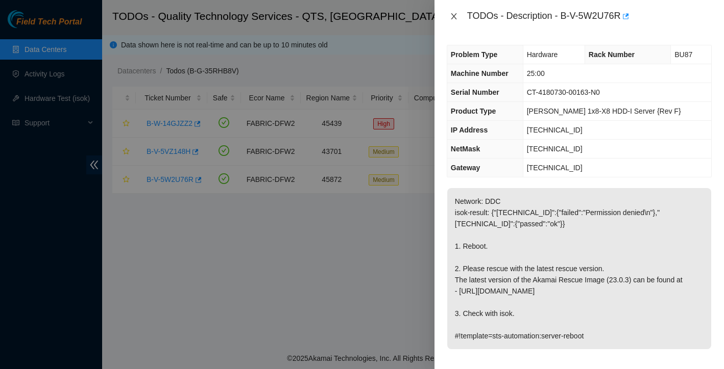
click at [453, 18] on icon "close" at bounding box center [454, 16] width 8 height 8
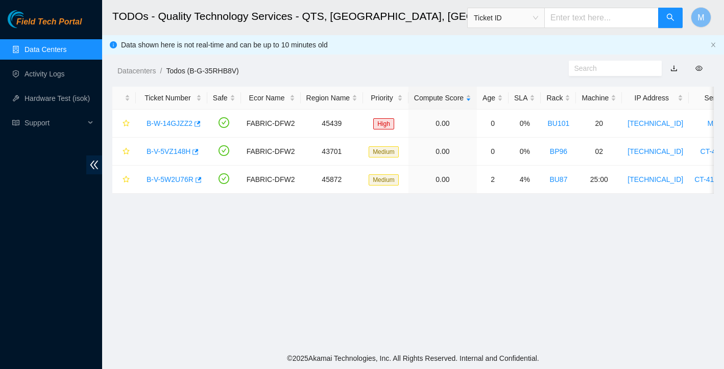
click at [574, 13] on input "text" at bounding box center [601, 18] width 114 height 20
type input "B-V-5UT766Y"
click at [663, 15] on button "button" at bounding box center [670, 18] width 24 height 20
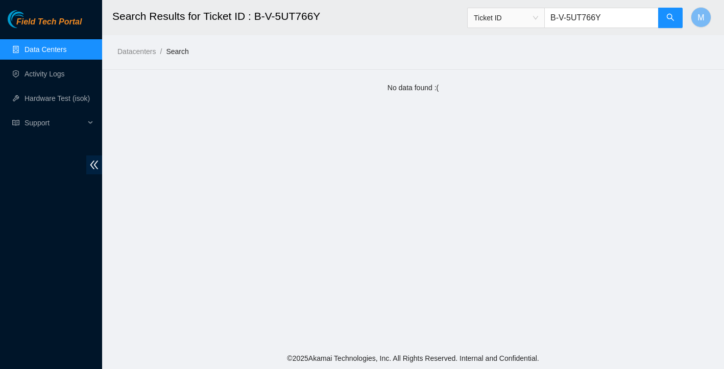
click at [610, 17] on input "B-V-5UT766Y" at bounding box center [601, 18] width 114 height 20
type input "B"
paste input "B-V-5UT766Y"
type input "B-V-5UT766Y"
click at [668, 19] on icon "search" at bounding box center [669, 17] width 7 height 7
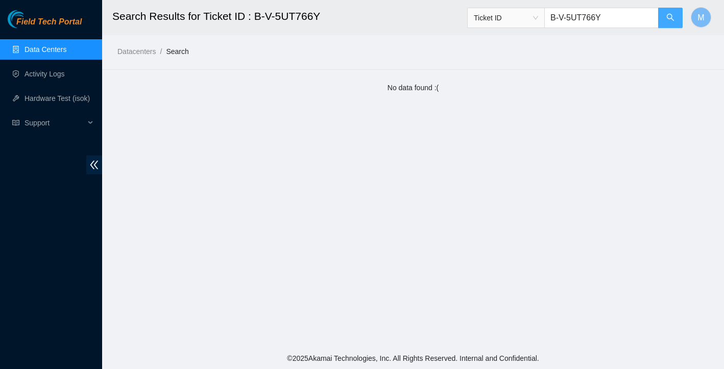
click at [668, 19] on icon "search" at bounding box center [669, 17] width 7 height 7
click at [534, 21] on span "Ticket ID" at bounding box center [506, 17] width 64 height 15
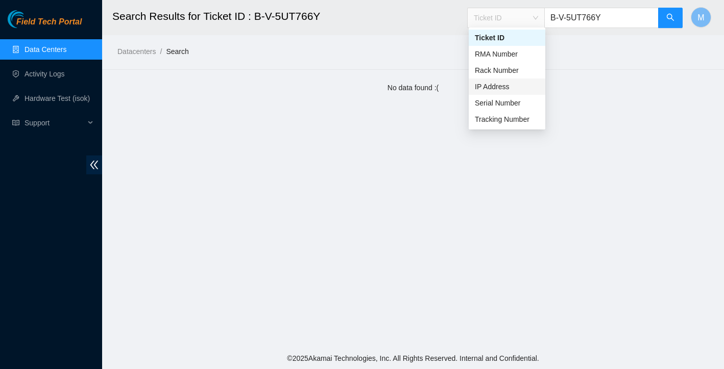
click at [512, 90] on div "IP Address" at bounding box center [507, 86] width 64 height 11
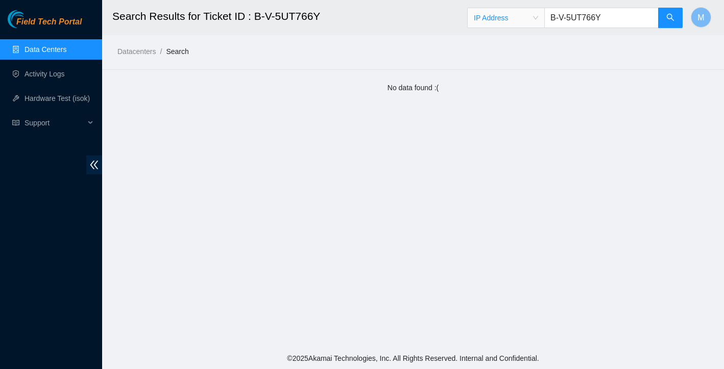
click at [629, 20] on input "B-V-5UT766Y" at bounding box center [601, 18] width 114 height 20
click at [672, 21] on icon "search" at bounding box center [670, 17] width 8 height 8
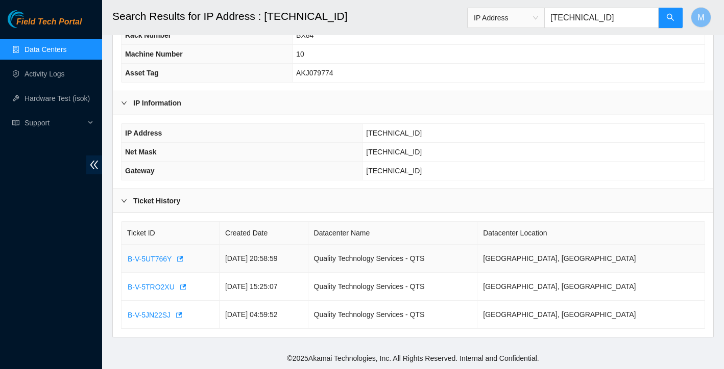
scroll to position [165, 0]
type input "23.32.69.149"
click at [162, 261] on span "B-V-5UT766Y" at bounding box center [150, 259] width 44 height 11
click at [141, 289] on span "B-V-5TRO2XU" at bounding box center [151, 287] width 47 height 11
click at [158, 260] on span "B-V-5UT766Y" at bounding box center [150, 259] width 44 height 11
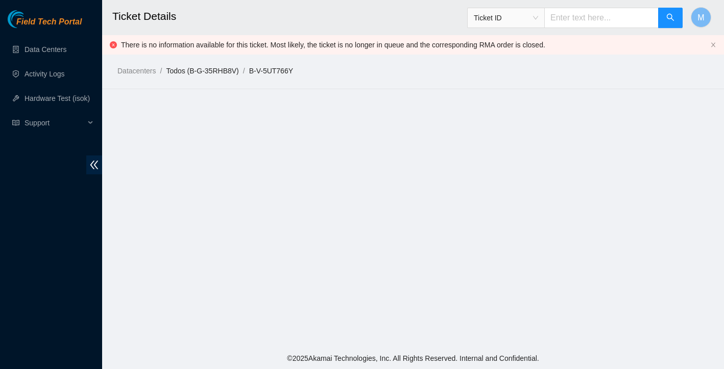
click at [193, 70] on link "Todos (B-G-35RHB8V)" at bounding box center [202, 71] width 72 height 8
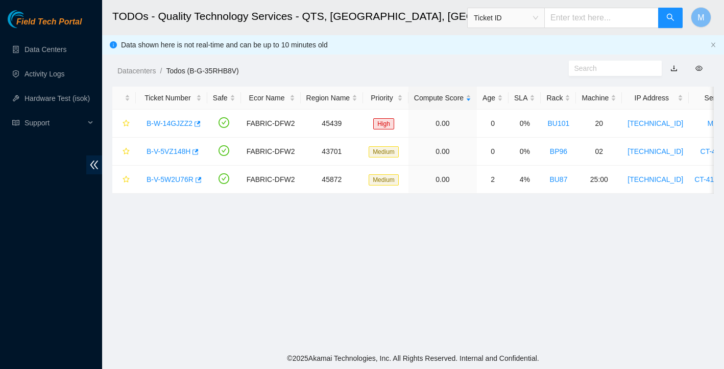
click at [219, 69] on link "Todos (B-G-35RHB8V)" at bounding box center [202, 71] width 72 height 8
click at [55, 52] on link "Data Centers" at bounding box center [45, 49] width 42 height 8
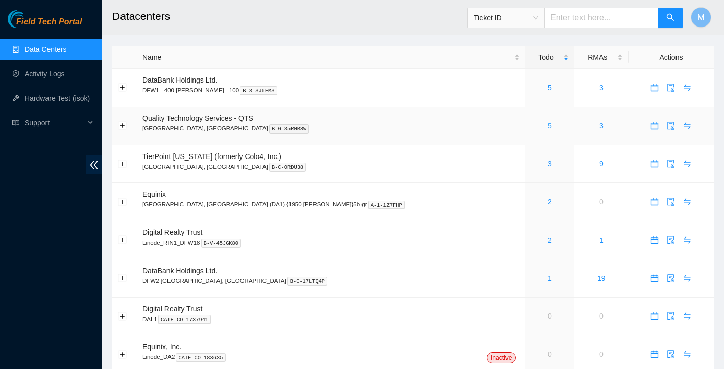
click at [548, 126] on link "5" at bounding box center [550, 126] width 4 height 8
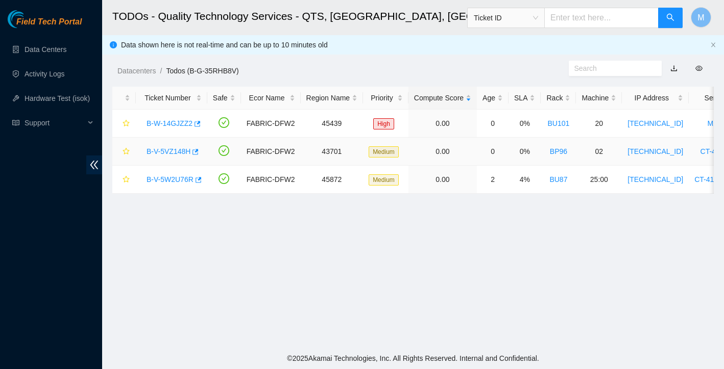
click at [177, 149] on link "B-V-5VZ148H" at bounding box center [168, 151] width 44 height 8
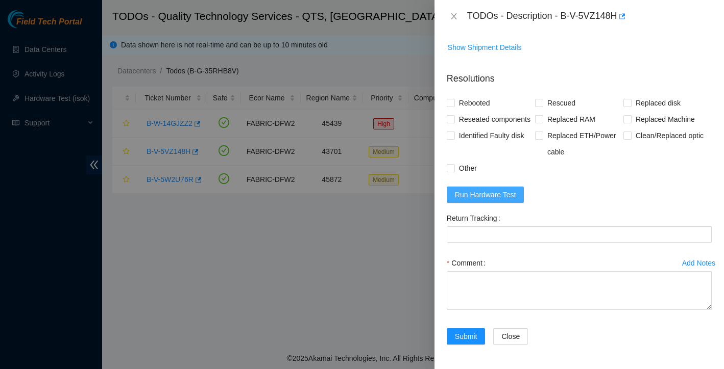
scroll to position [835, 0]
click at [511, 196] on span "Run Hardware Test" at bounding box center [485, 194] width 61 height 11
